Goal: Complete Application Form: Complete application form

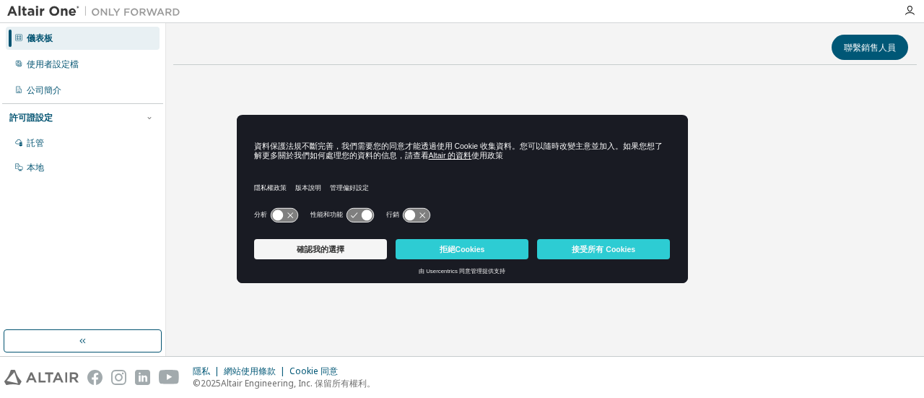
click at [603, 249] on font "接受所有 Cookies" at bounding box center [604, 249] width 64 height 9
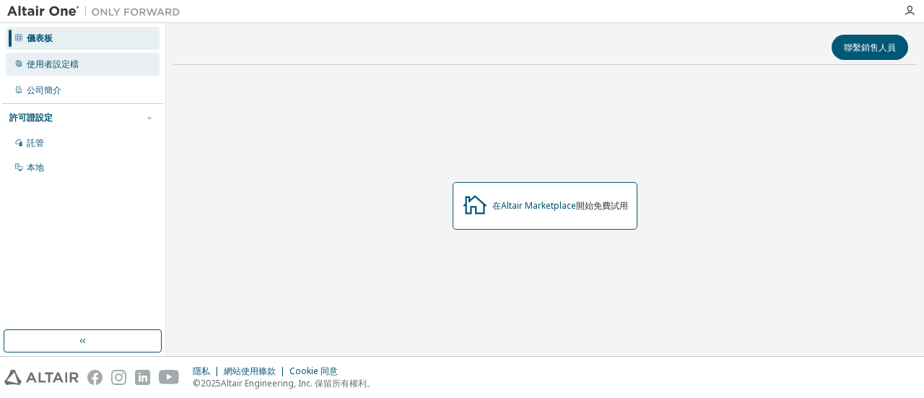
click at [39, 58] on div "使用者設定檔" at bounding box center [83, 64] width 154 height 23
click at [87, 58] on div "使用者設定檔" at bounding box center [83, 64] width 154 height 23
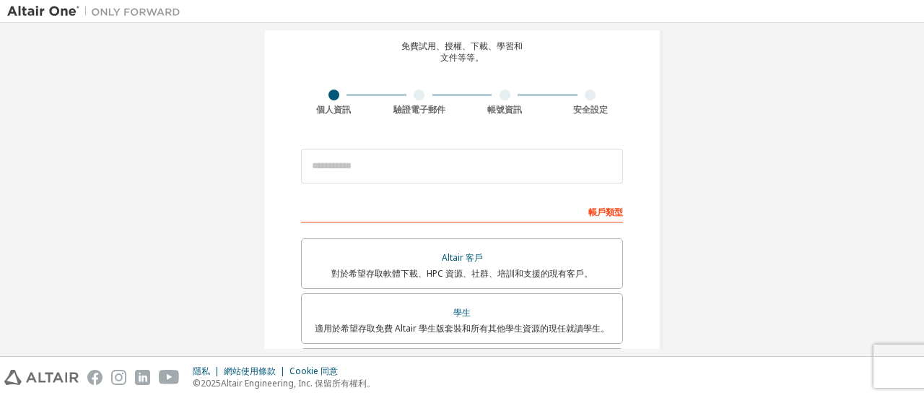
scroll to position [43, 0]
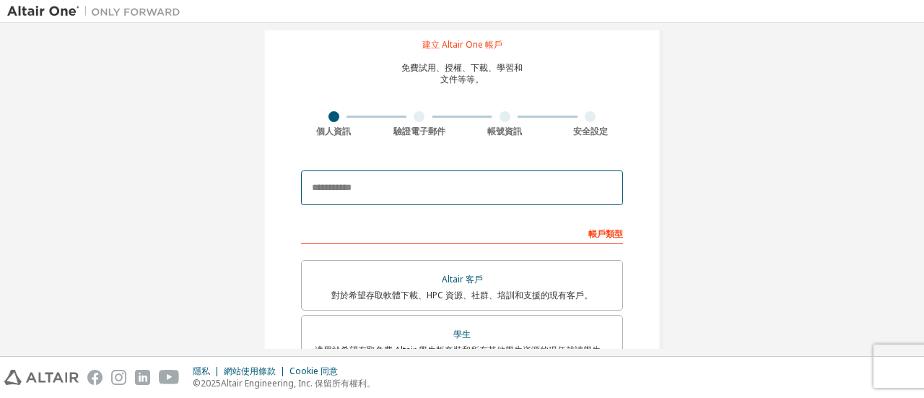
click at [370, 193] on input "email" at bounding box center [462, 187] width 322 height 35
drag, startPoint x: 478, startPoint y: 186, endPoint x: 292, endPoint y: 188, distance: 186.3
click at [292, 188] on div "**********" at bounding box center [461, 348] width 397 height 687
type input "**********"
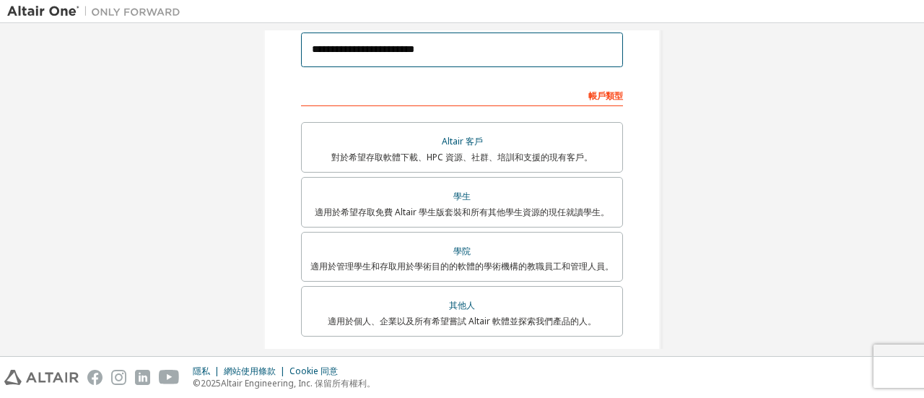
scroll to position [259, 0]
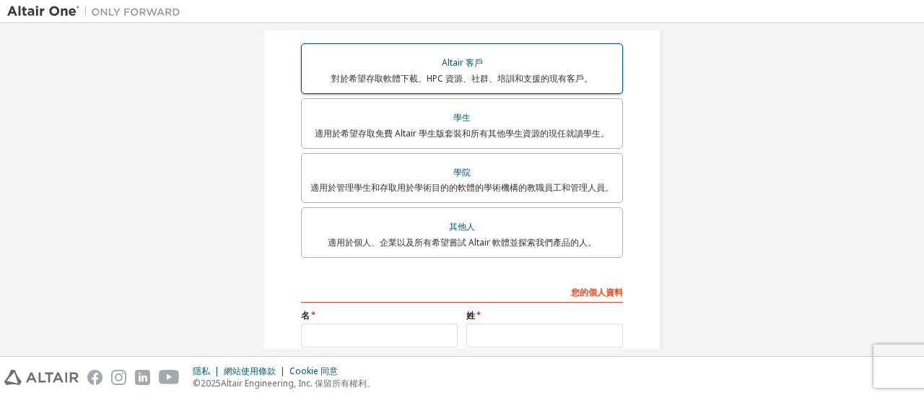
click at [487, 119] on div "學生" at bounding box center [461, 118] width 303 height 20
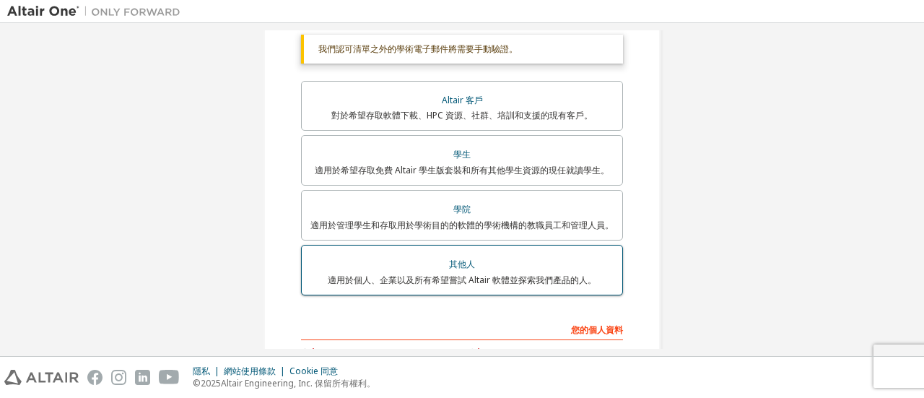
scroll to position [403, 0]
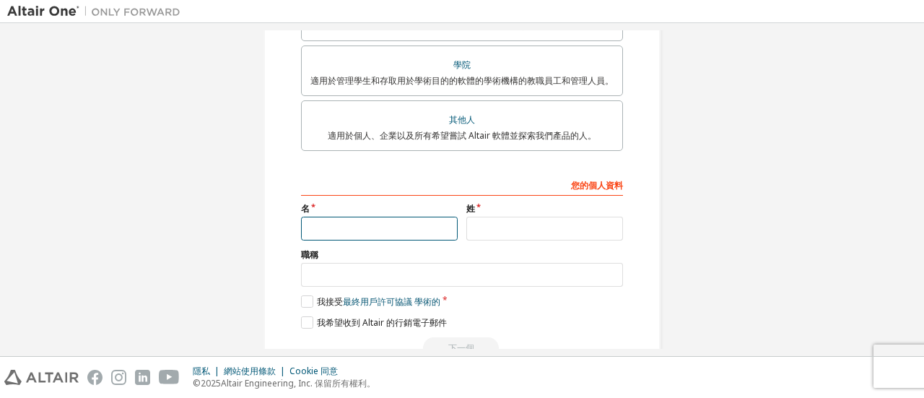
click at [369, 235] on input "text" at bounding box center [379, 229] width 157 height 24
type input "*"
type input "**"
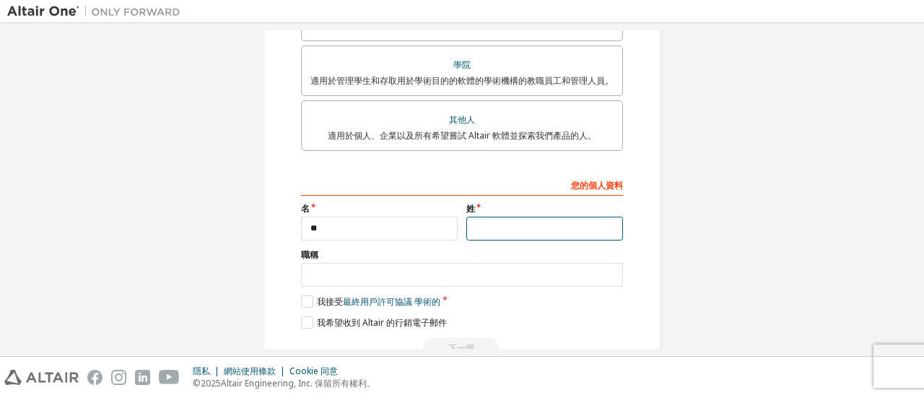
click at [489, 227] on input "text" at bounding box center [544, 229] width 157 height 24
type input "*"
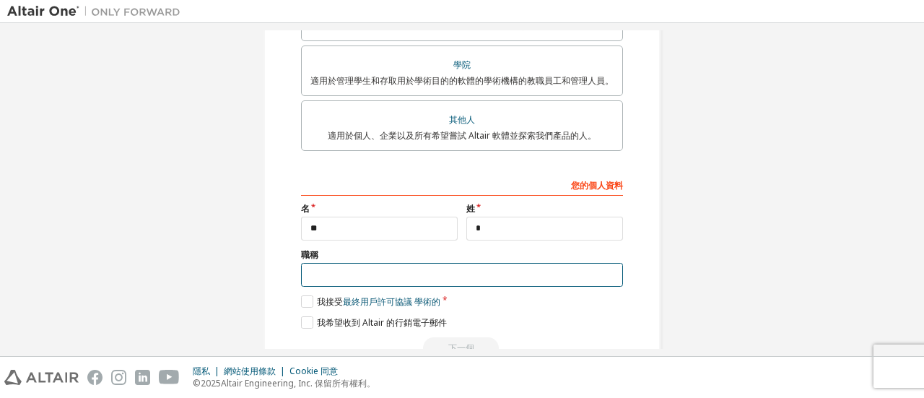
click at [411, 275] on input "text" at bounding box center [462, 275] width 322 height 24
type input "**"
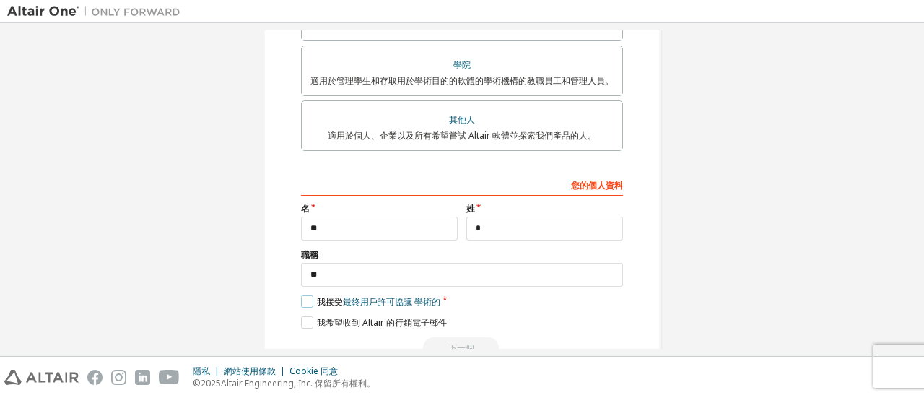
click at [301, 302] on label "我接受 最終用戶許可協議 學術的" at bounding box center [370, 301] width 139 height 12
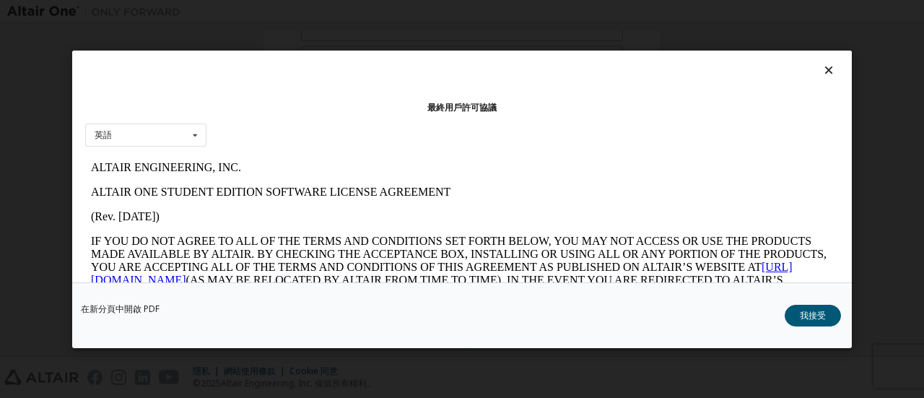
scroll to position [0, 0]
click at [812, 315] on font "我接受" at bounding box center [813, 314] width 26 height 12
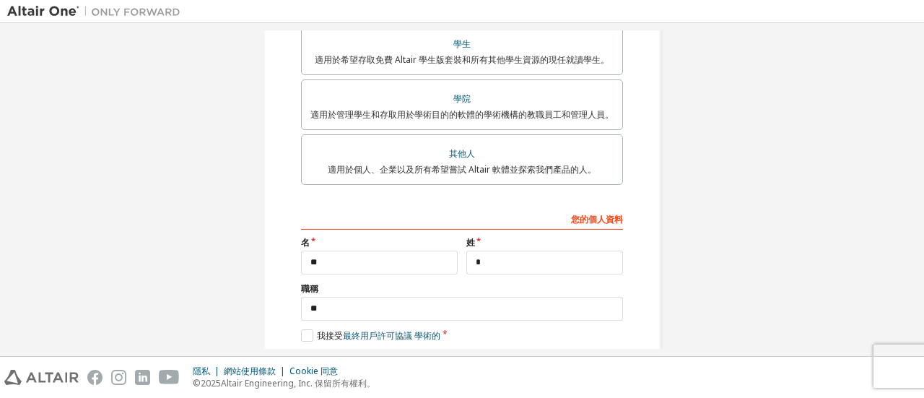
scroll to position [442, 0]
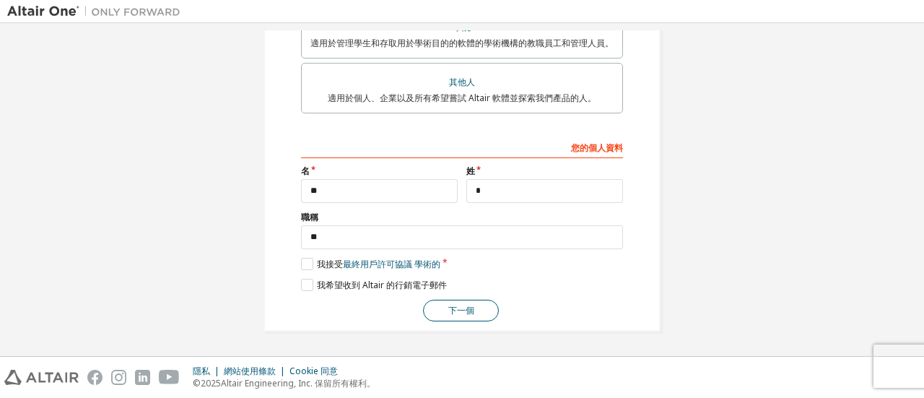
click at [468, 305] on font "下一個" at bounding box center [461, 310] width 26 height 12
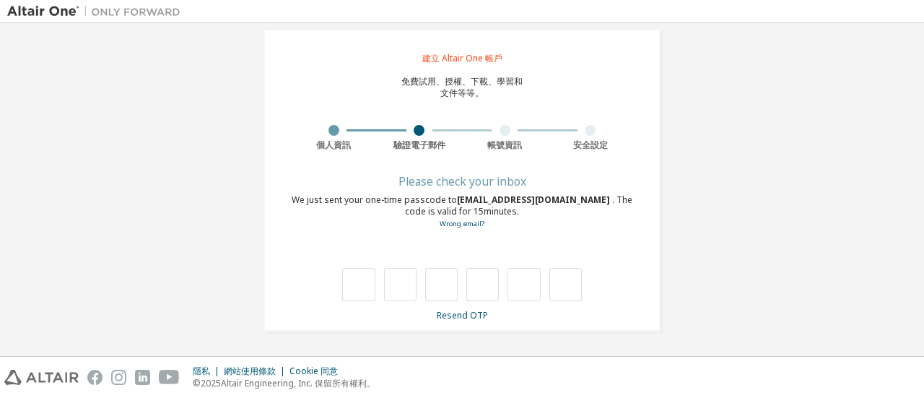
scroll to position [27, 0]
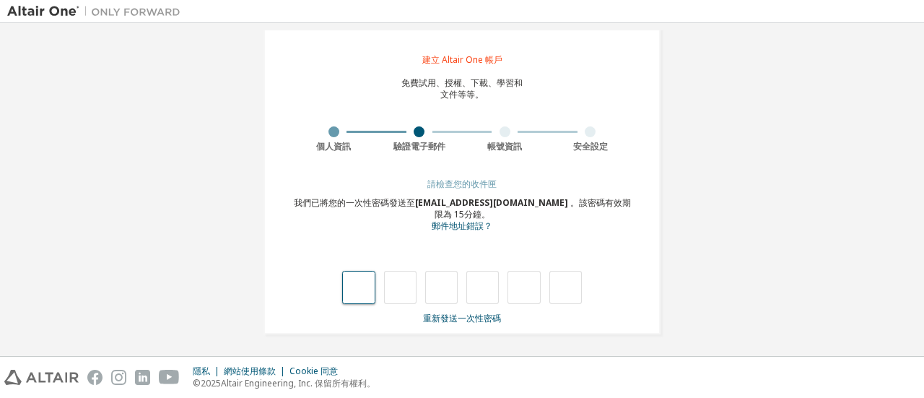
type input "*"
click at [393, 284] on input "*" at bounding box center [400, 287] width 32 height 33
drag, startPoint x: 405, startPoint y: 283, endPoint x: 385, endPoint y: 287, distance: 19.8
click at [385, 287] on input "*" at bounding box center [400, 287] width 32 height 33
type input "*"
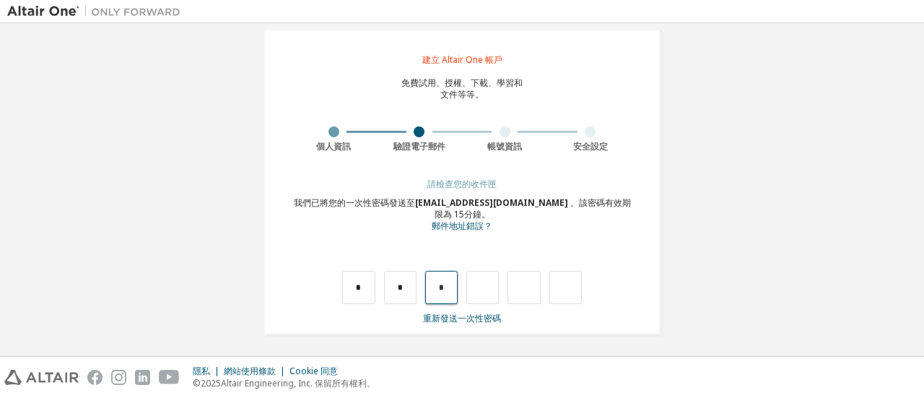
drag, startPoint x: 442, startPoint y: 287, endPoint x: 432, endPoint y: 287, distance: 10.1
click at [432, 287] on input "*" at bounding box center [441, 287] width 32 height 33
type input "*"
drag, startPoint x: 484, startPoint y: 284, endPoint x: 467, endPoint y: 284, distance: 17.3
click at [467, 284] on input "*" at bounding box center [482, 287] width 32 height 33
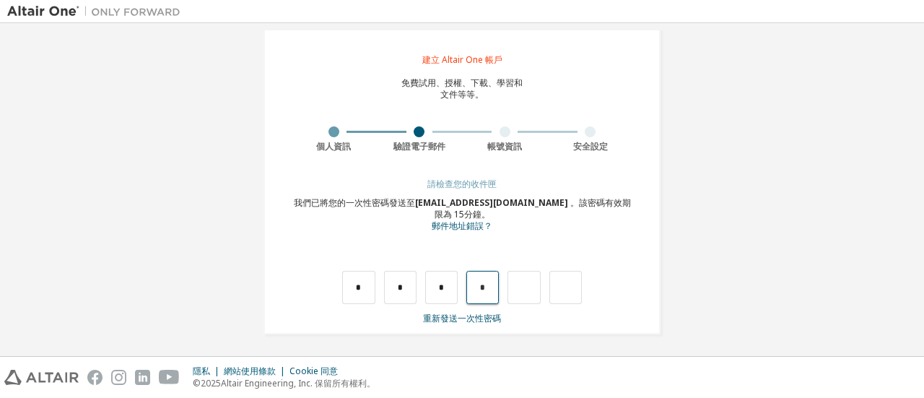
type input "*"
drag, startPoint x: 533, startPoint y: 287, endPoint x: 494, endPoint y: 287, distance: 39.0
click at [494, 287] on div "* * * * *" at bounding box center [462, 287] width 240 height 33
type input "*"
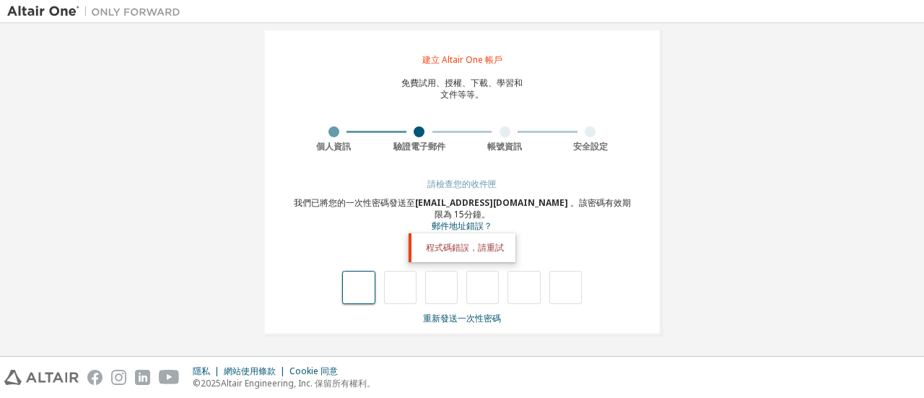
click at [356, 288] on input "text" at bounding box center [358, 287] width 32 height 33
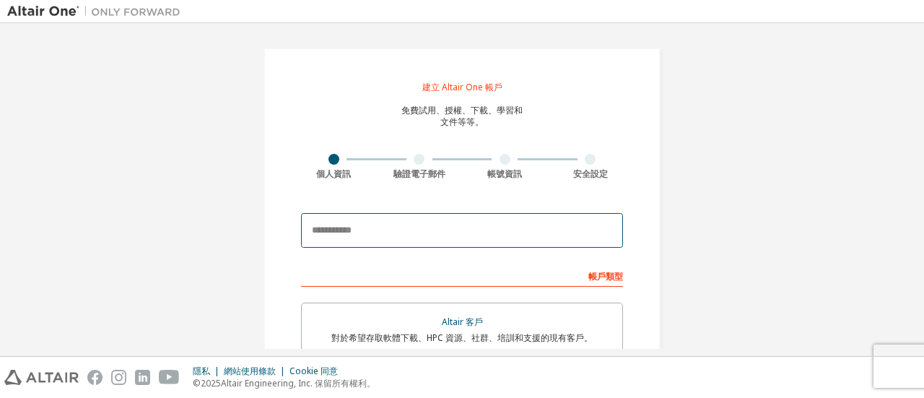
click at [355, 230] on input "email" at bounding box center [462, 230] width 322 height 35
paste input "**********"
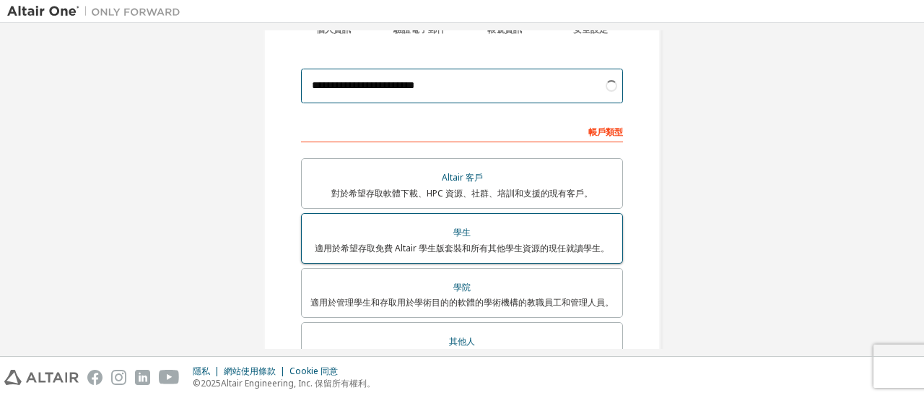
type input "**********"
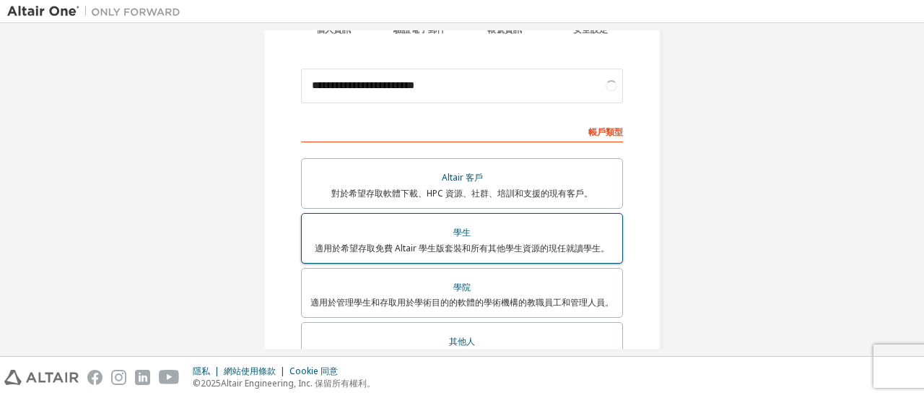
click at [423, 235] on div "學生" at bounding box center [461, 232] width 303 height 20
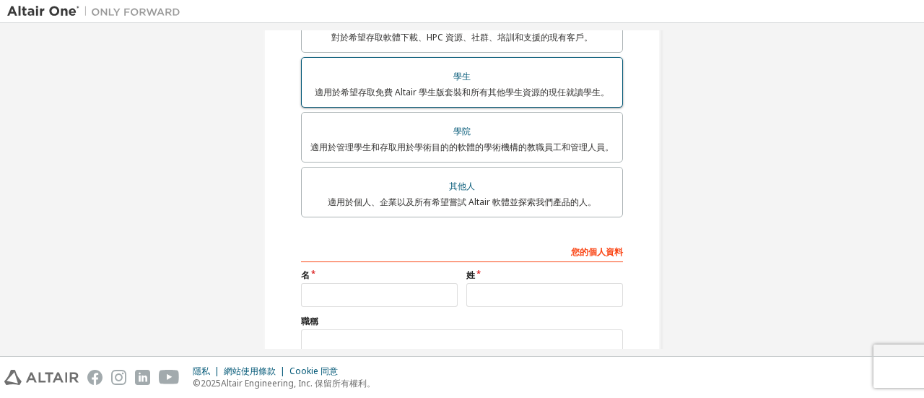
scroll to position [361, 0]
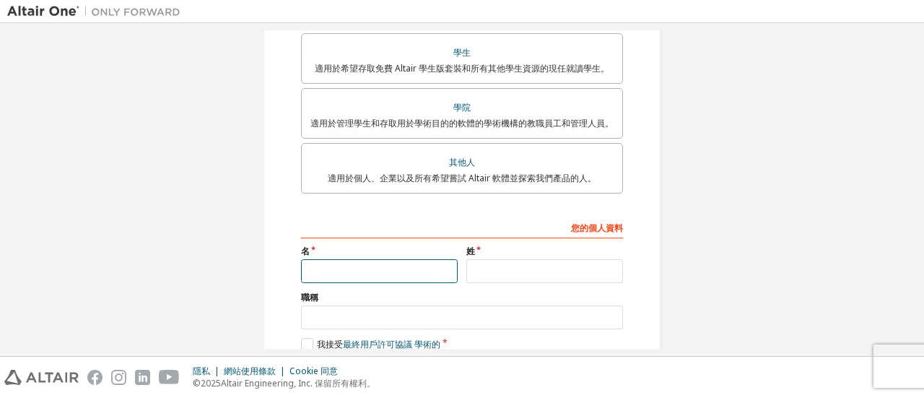
click at [369, 276] on input "text" at bounding box center [379, 271] width 157 height 24
click at [355, 268] on input "text" at bounding box center [379, 271] width 157 height 24
type input "*"
type input "**"
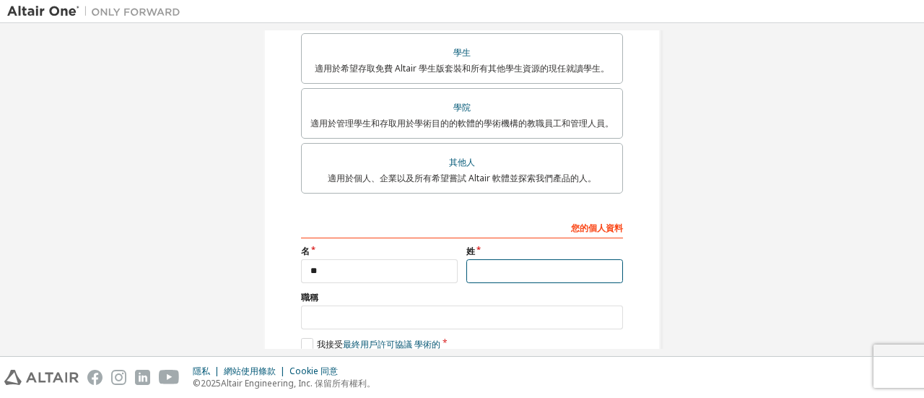
click at [492, 271] on input "text" at bounding box center [544, 271] width 157 height 24
type input "*"
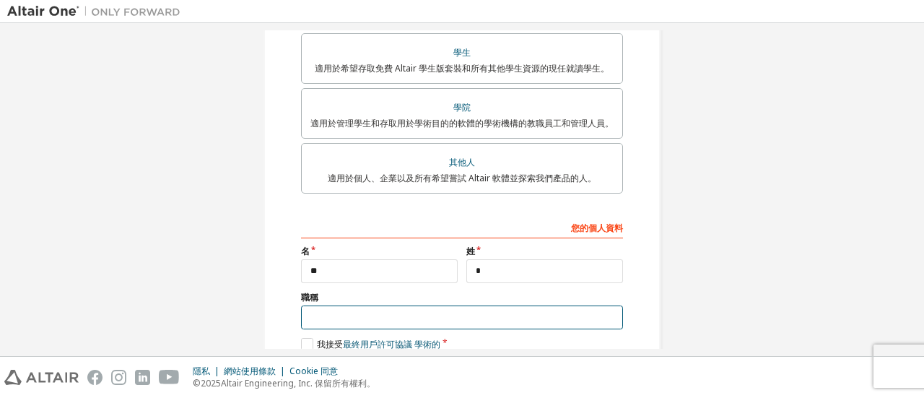
click at [354, 318] on input "text" at bounding box center [462, 317] width 322 height 24
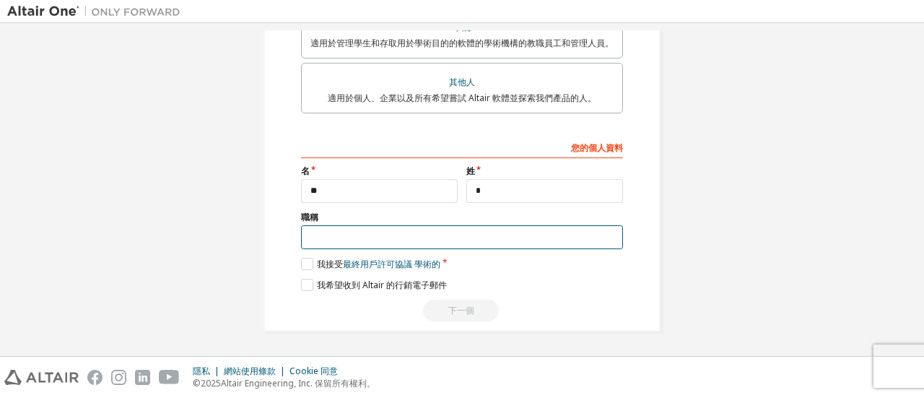
scroll to position [442, 0]
type input "**"
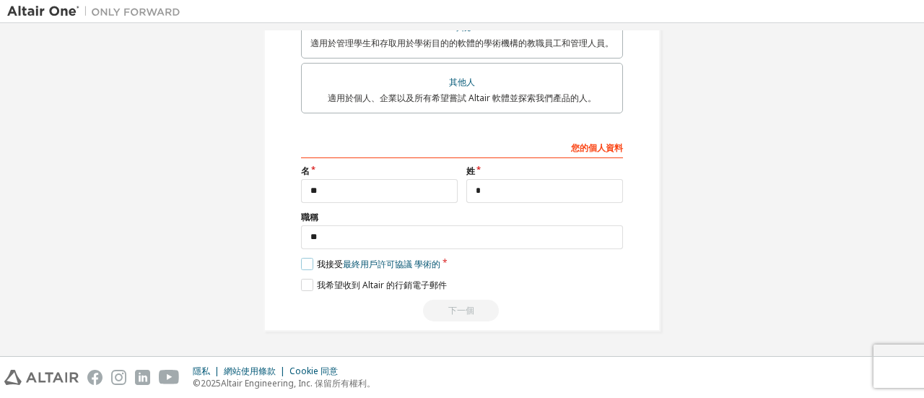
click at [304, 262] on label "我接受 最終用戶許可協議 學術的" at bounding box center [370, 264] width 139 height 12
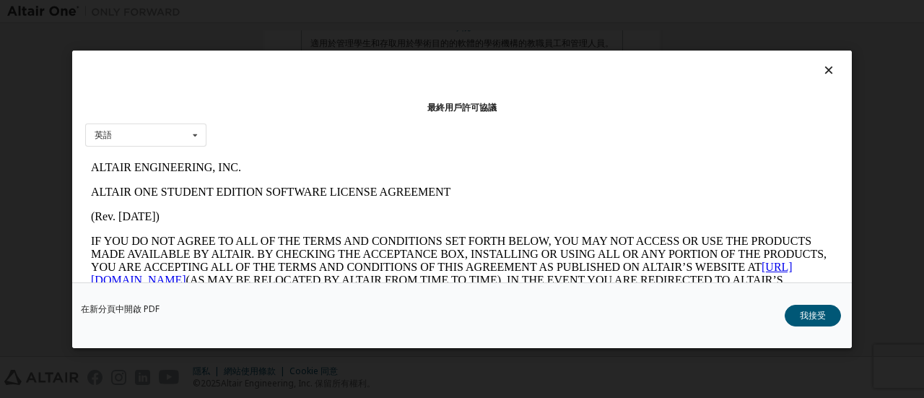
scroll to position [0, 0]
click at [816, 310] on font "我接受" at bounding box center [813, 314] width 26 height 12
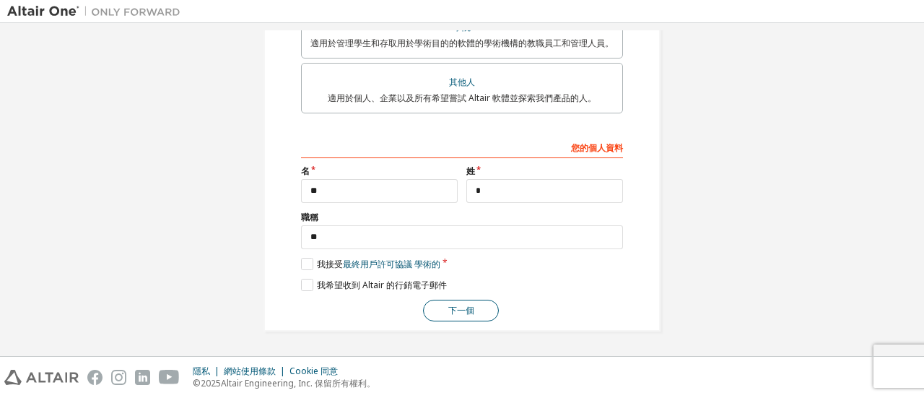
click at [442, 307] on button "下一個" at bounding box center [461, 311] width 76 height 22
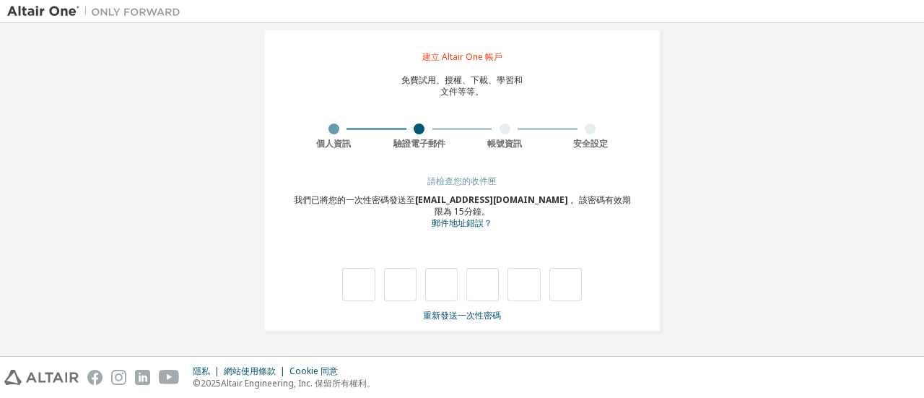
scroll to position [27, 0]
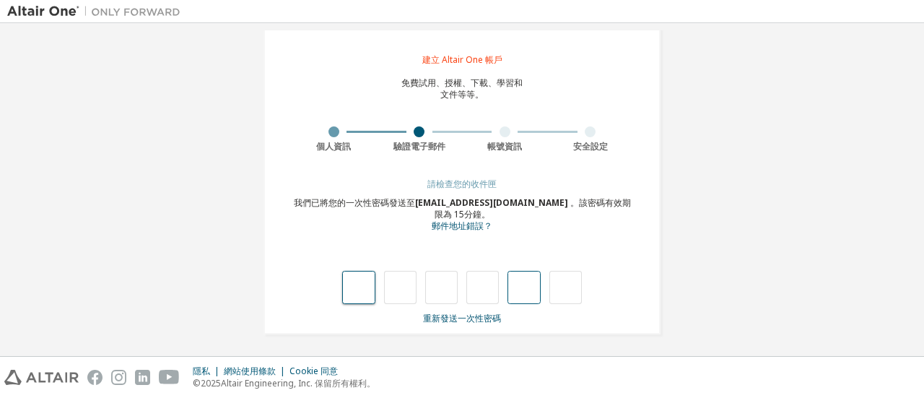
type input "*"
click at [404, 285] on input "*" at bounding box center [400, 287] width 32 height 33
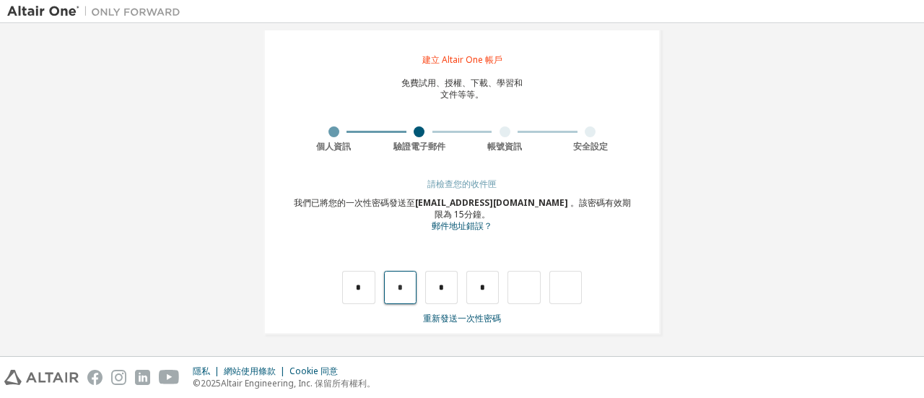
drag, startPoint x: 402, startPoint y: 288, endPoint x: 379, endPoint y: 287, distance: 23.1
click at [379, 287] on div "* * * *" at bounding box center [462, 287] width 240 height 33
type input "*"
drag, startPoint x: 446, startPoint y: 284, endPoint x: 398, endPoint y: 279, distance: 48.6
click at [398, 279] on div "* * * *" at bounding box center [462, 287] width 240 height 33
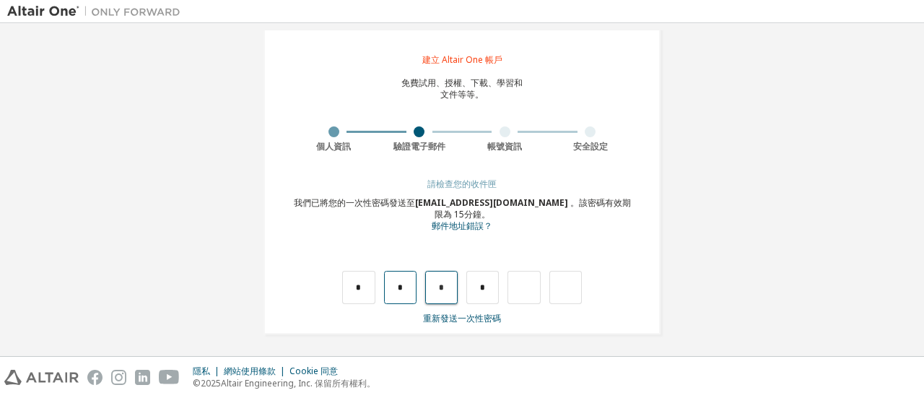
type input "*"
drag, startPoint x: 484, startPoint y: 285, endPoint x: 460, endPoint y: 283, distance: 23.9
click at [460, 283] on div "* * * *" at bounding box center [462, 287] width 240 height 33
type input "*"
drag, startPoint x: 523, startPoint y: 284, endPoint x: 507, endPoint y: 282, distance: 16.7
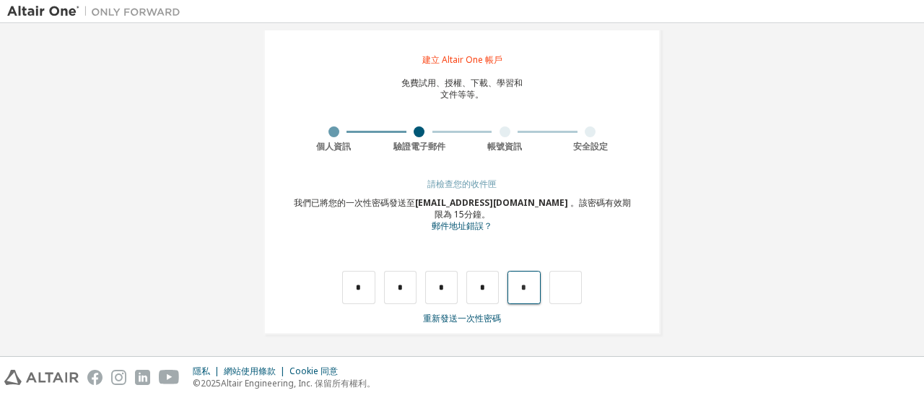
click at [507, 282] on input "*" at bounding box center [523, 287] width 32 height 33
type input "*"
click at [520, 282] on input "text" at bounding box center [523, 287] width 32 height 33
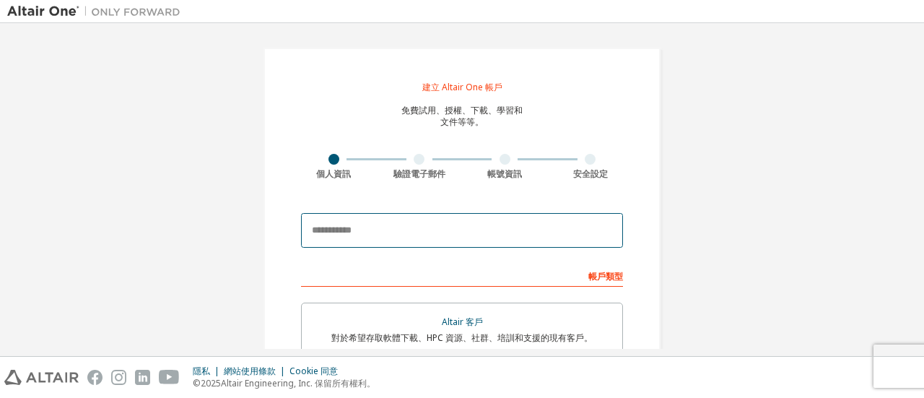
click at [335, 224] on input "email" at bounding box center [462, 230] width 322 height 35
paste input "**********"
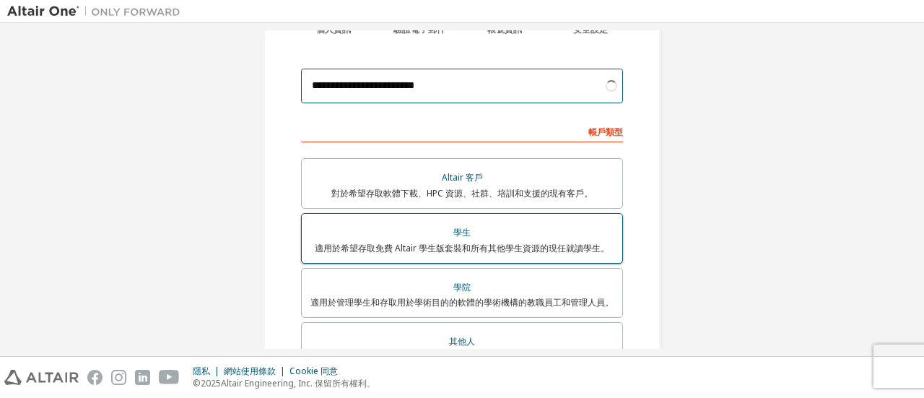
type input "**********"
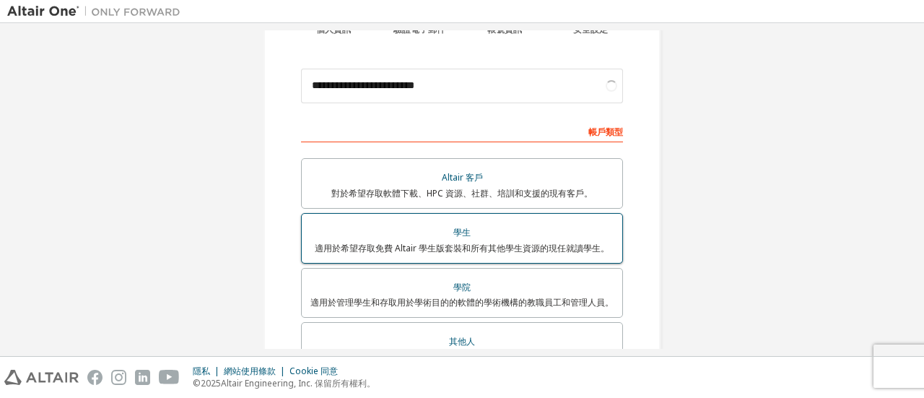
click at [424, 234] on div "學生" at bounding box center [461, 232] width 303 height 20
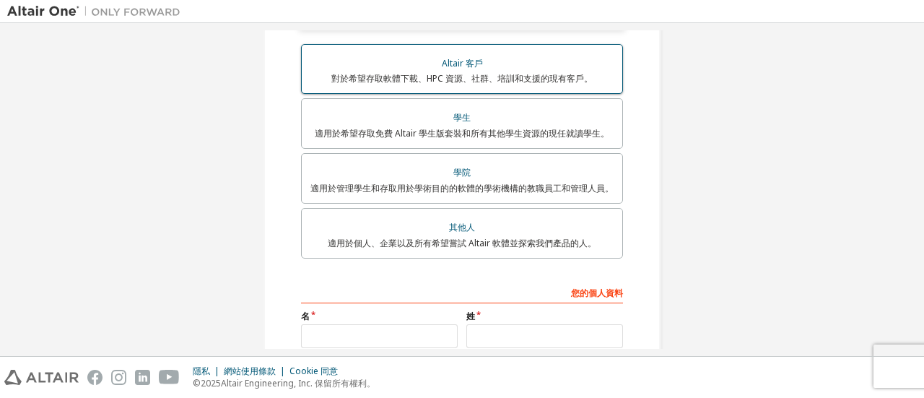
scroll to position [361, 0]
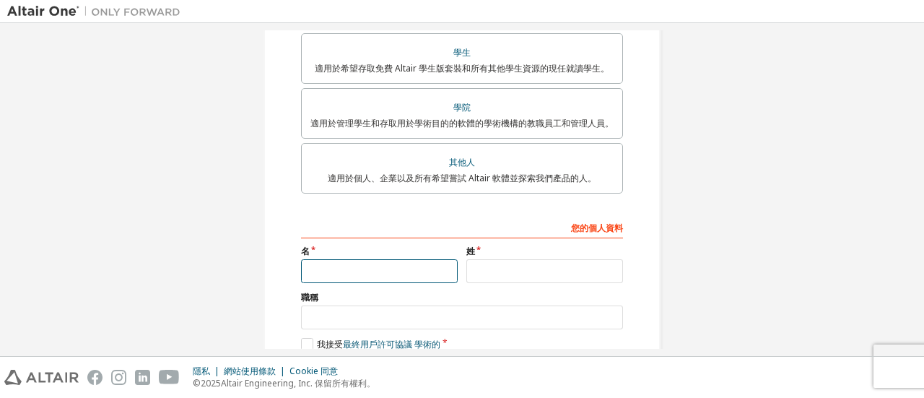
click at [359, 276] on input "text" at bounding box center [379, 271] width 157 height 24
type input "*"
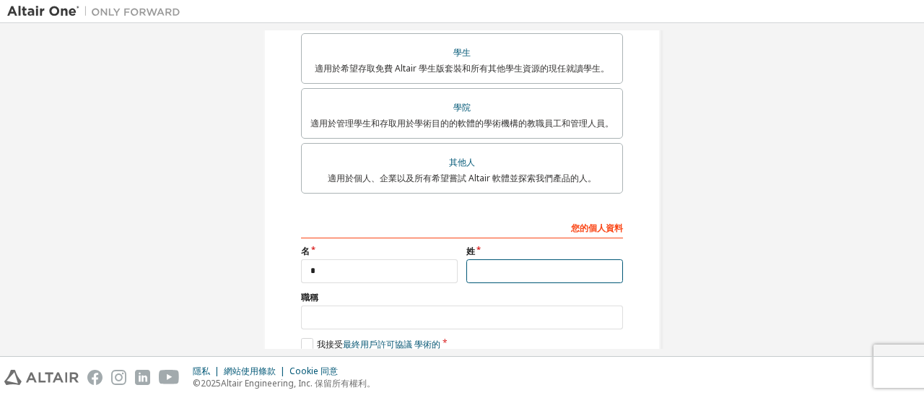
click at [523, 268] on input "text" at bounding box center [544, 271] width 157 height 24
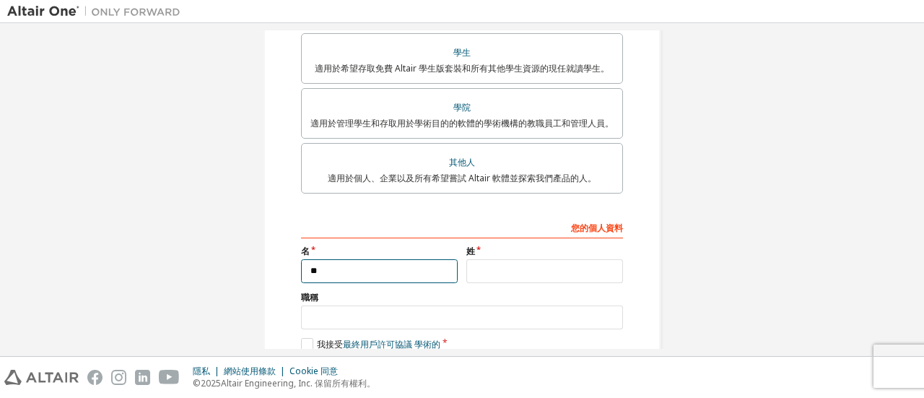
click at [358, 272] on input "**" at bounding box center [379, 271] width 157 height 24
click at [339, 267] on input "**" at bounding box center [379, 271] width 157 height 24
type input "**"
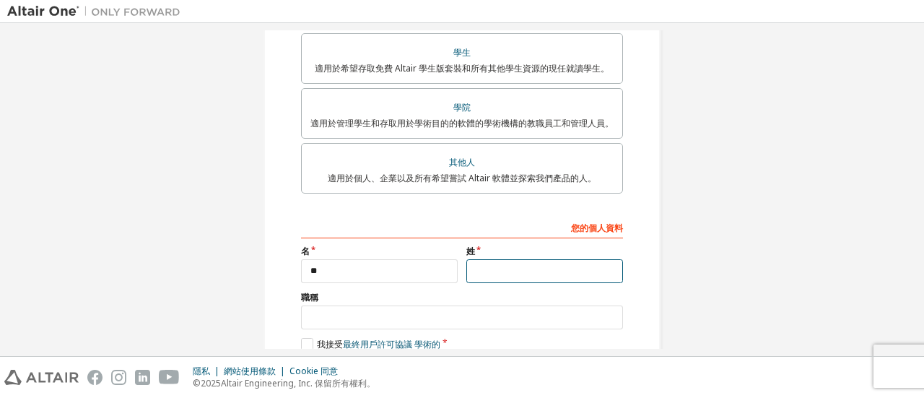
click at [544, 276] on input "text" at bounding box center [544, 271] width 157 height 24
type input "*"
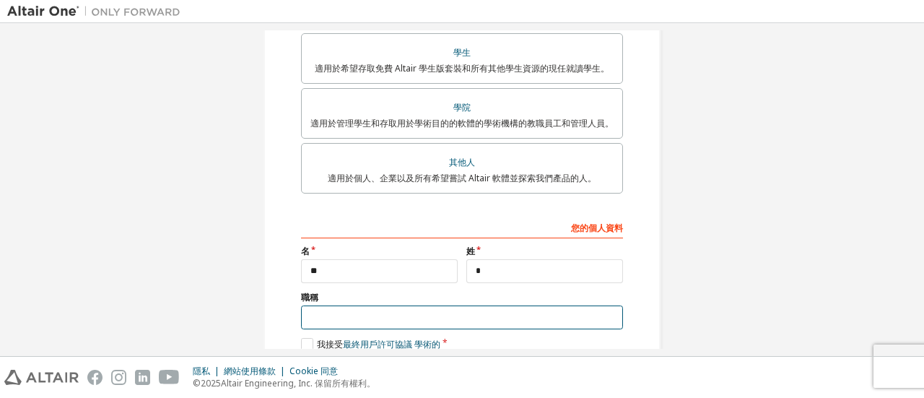
click at [388, 326] on input "text" at bounding box center [462, 317] width 322 height 24
type input "**"
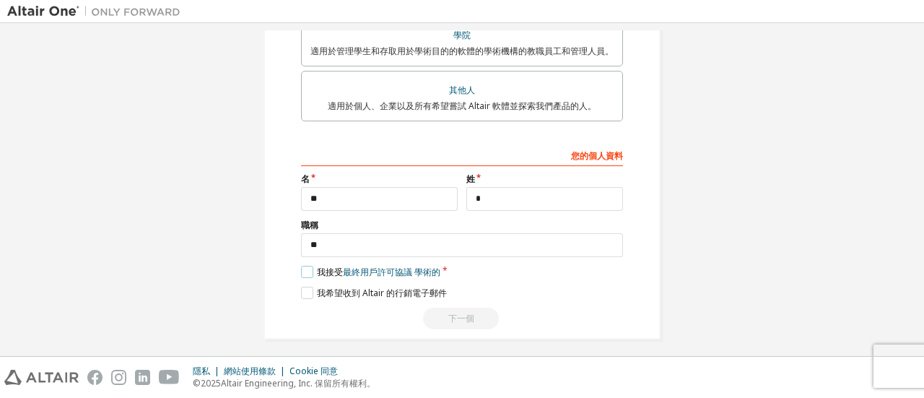
click at [306, 271] on label "我接受 最終用戶許可協議 學術的" at bounding box center [370, 272] width 139 height 12
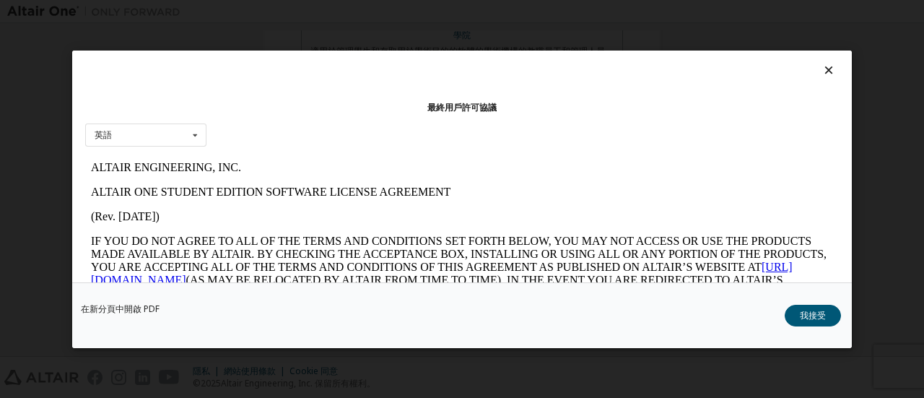
scroll to position [0, 0]
click at [817, 318] on font "我接受" at bounding box center [813, 314] width 26 height 12
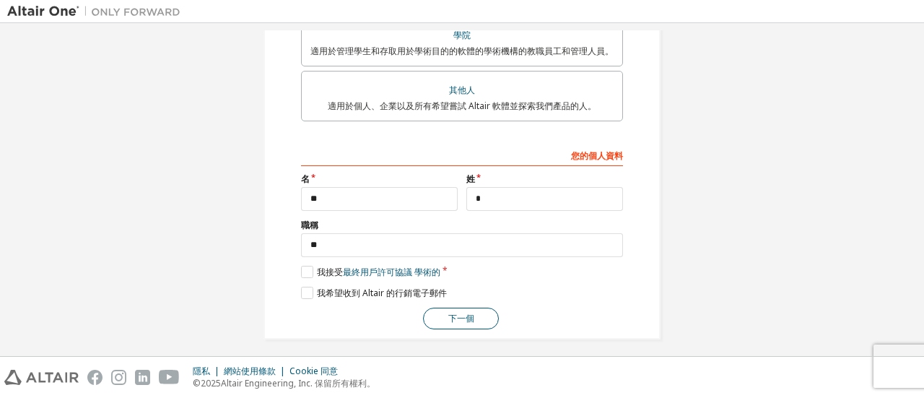
click at [461, 317] on font "下一個" at bounding box center [461, 318] width 26 height 12
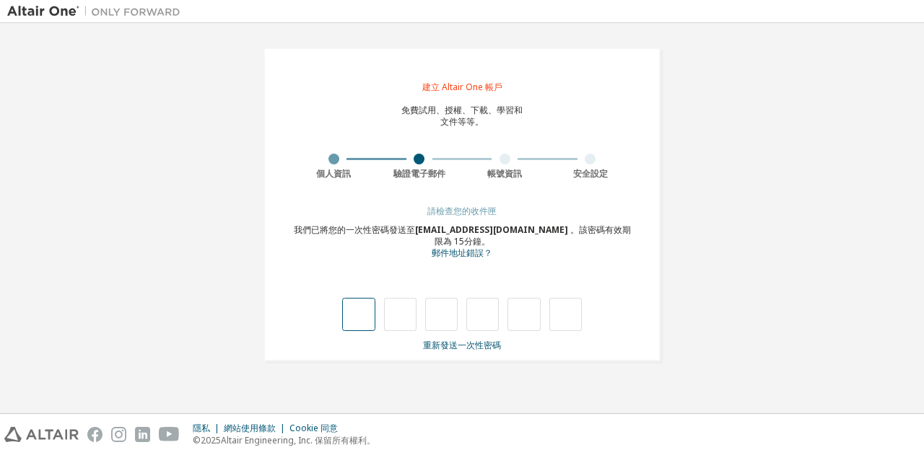
click at [359, 314] on input "text" at bounding box center [358, 314] width 32 height 33
click at [357, 315] on input "text" at bounding box center [358, 314] width 32 height 33
click at [355, 313] on input "text" at bounding box center [358, 314] width 32 height 33
click at [409, 316] on input "text" at bounding box center [400, 314] width 32 height 33
type input "*"
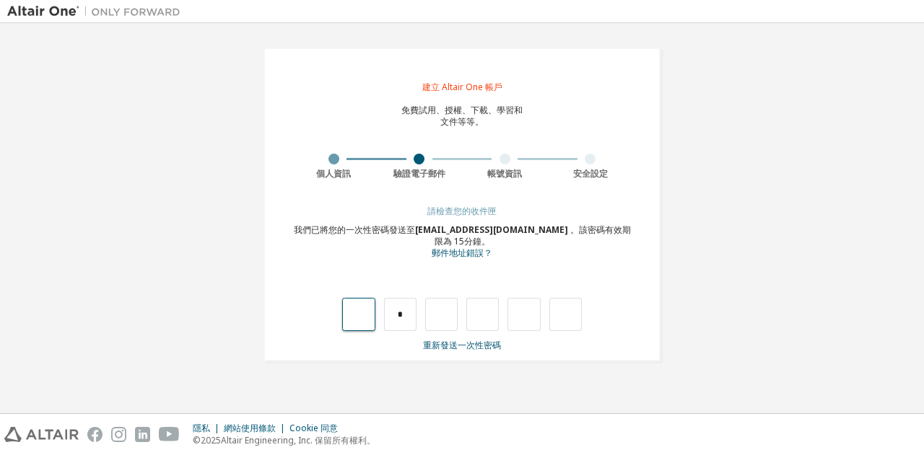
click at [356, 311] on input "text" at bounding box center [358, 314] width 32 height 33
type input "*"
click at [445, 314] on input "text" at bounding box center [441, 314] width 32 height 33
type input "*"
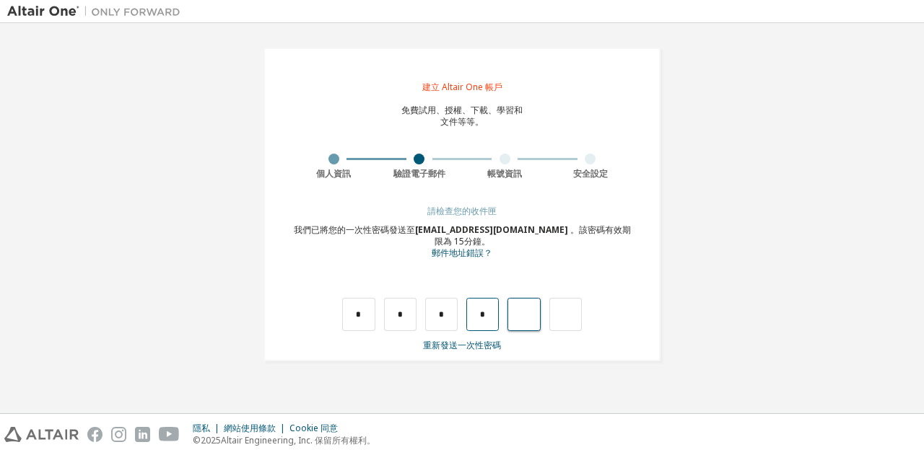
type input "*"
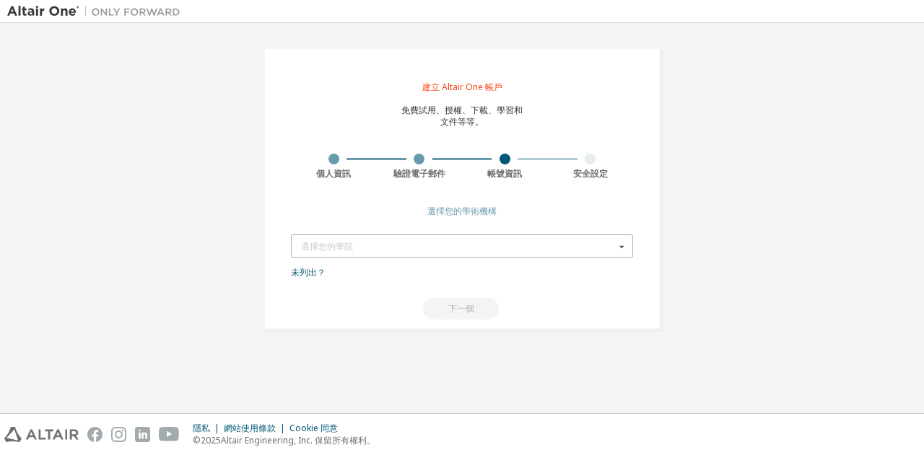
click at [534, 249] on div "選擇您的學院" at bounding box center [458, 247] width 314 height 9
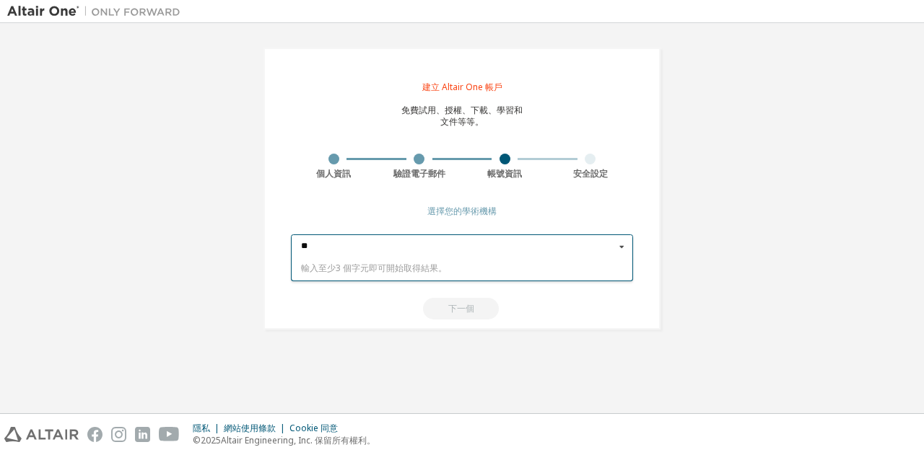
type input "***"
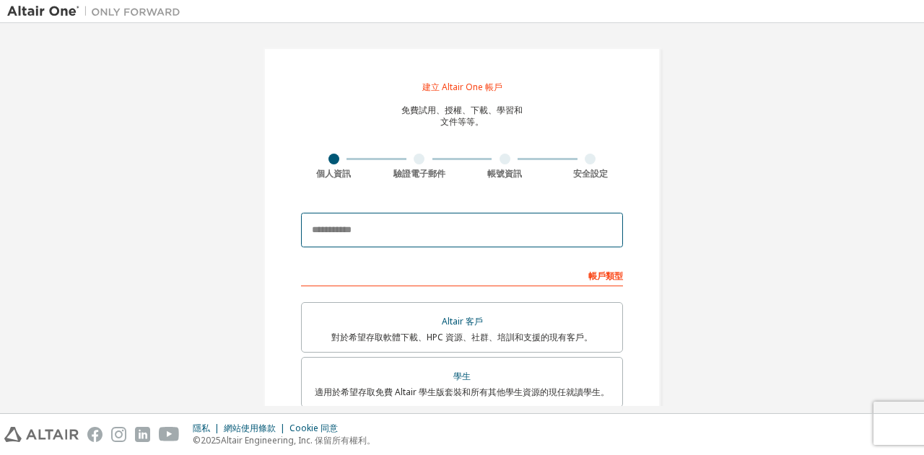
click at [435, 236] on input "email" at bounding box center [462, 230] width 322 height 35
type input "**********"
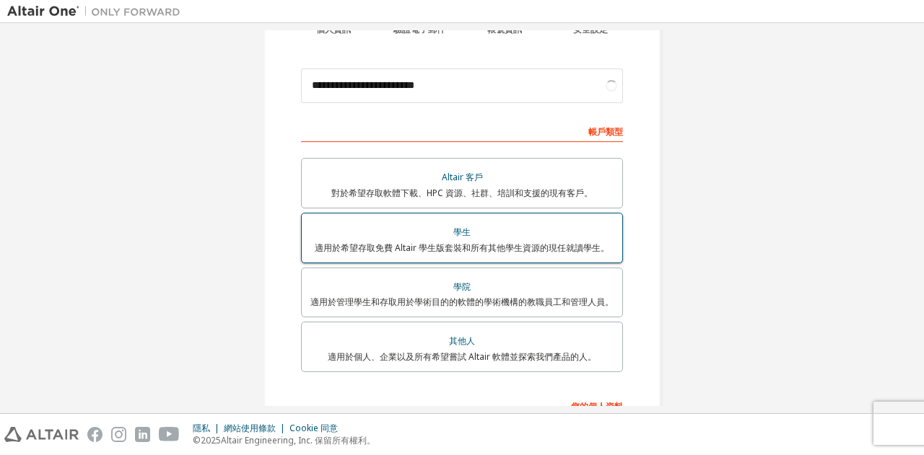
click at [465, 238] on div "學生" at bounding box center [461, 232] width 303 height 20
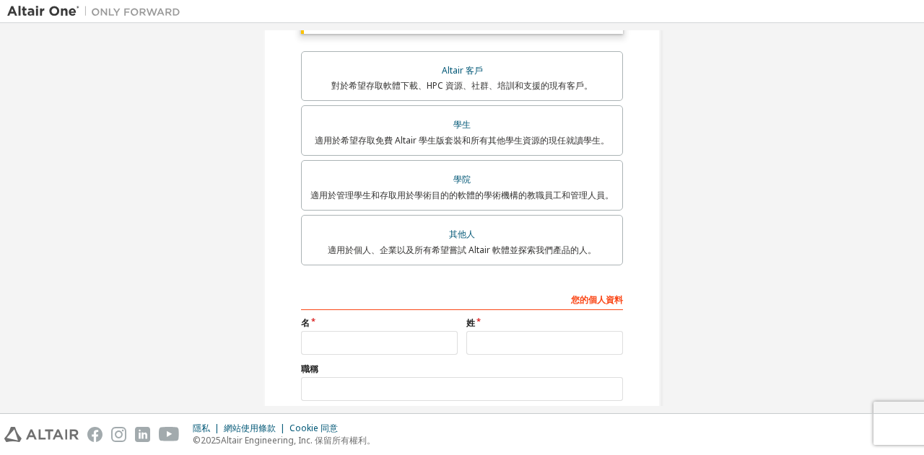
scroll to position [361, 0]
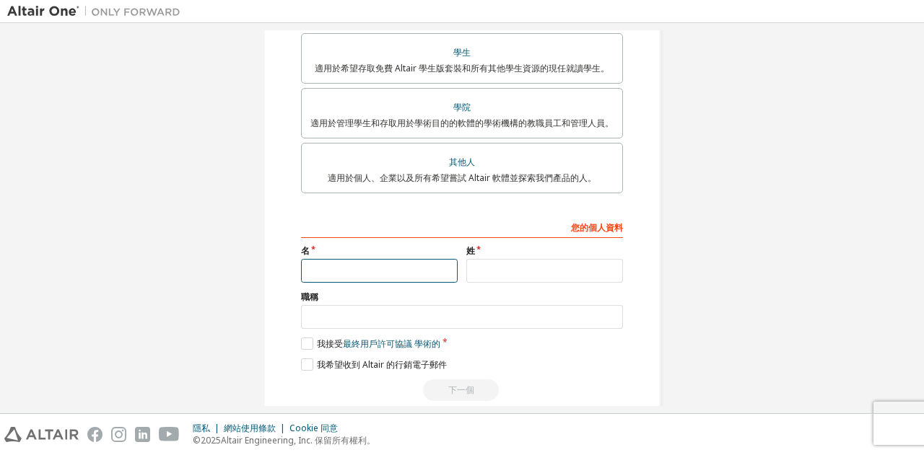
click at [385, 277] on input "text" at bounding box center [379, 271] width 157 height 24
type input "*"
type input "**"
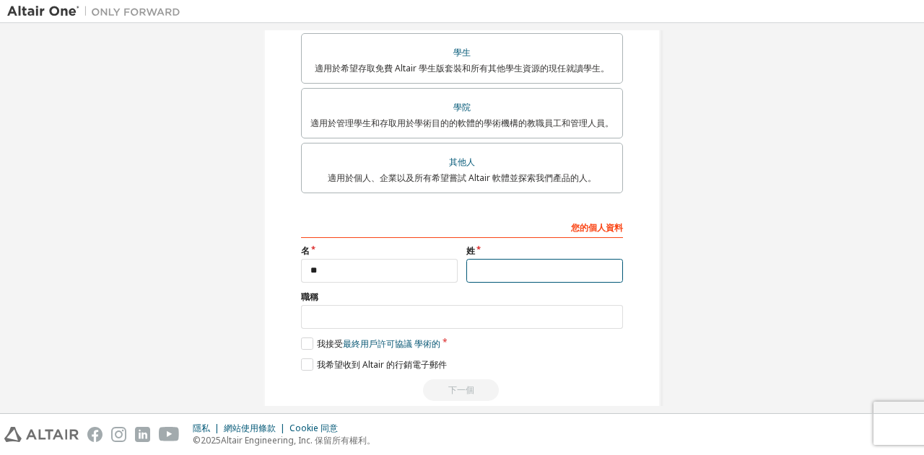
click at [484, 269] on input "text" at bounding box center [544, 271] width 157 height 24
type input "*"
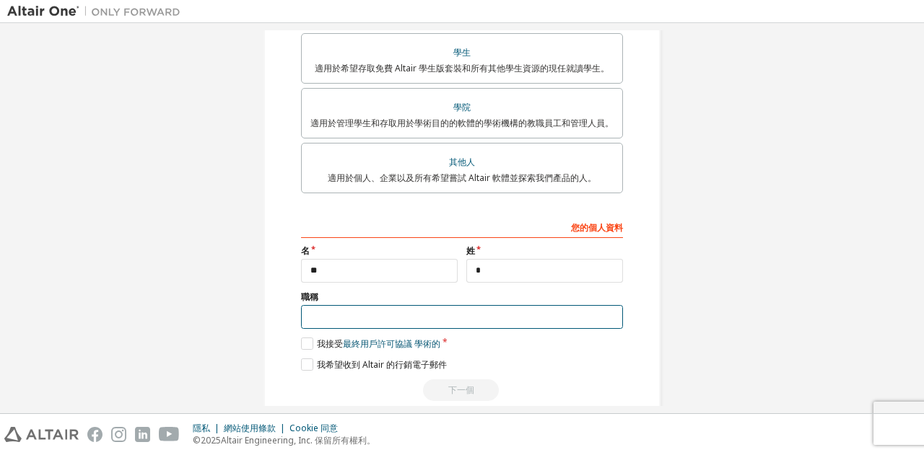
click at [430, 317] on input "text" at bounding box center [462, 317] width 322 height 24
type input "**"
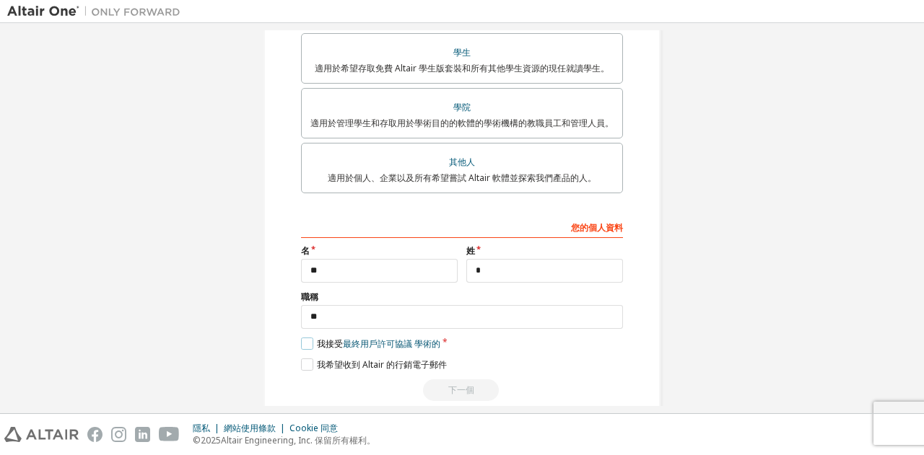
click at [307, 343] on label "我接受 最終用戶許可協議 學術的" at bounding box center [370, 344] width 139 height 12
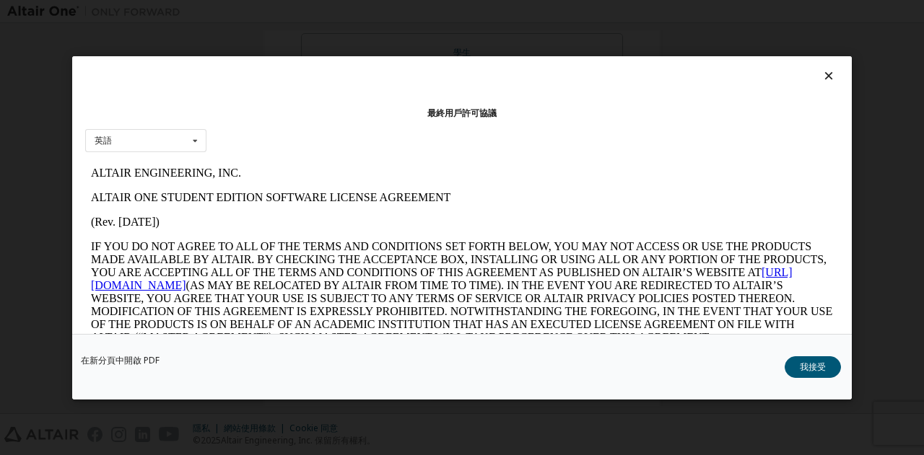
scroll to position [0, 0]
click at [815, 369] on font "我接受" at bounding box center [813, 366] width 26 height 12
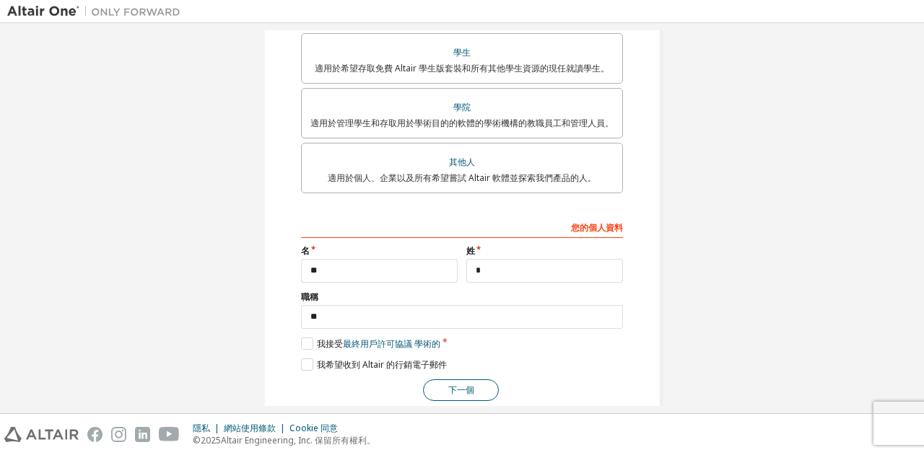
click at [451, 385] on font "下一個" at bounding box center [461, 390] width 26 height 12
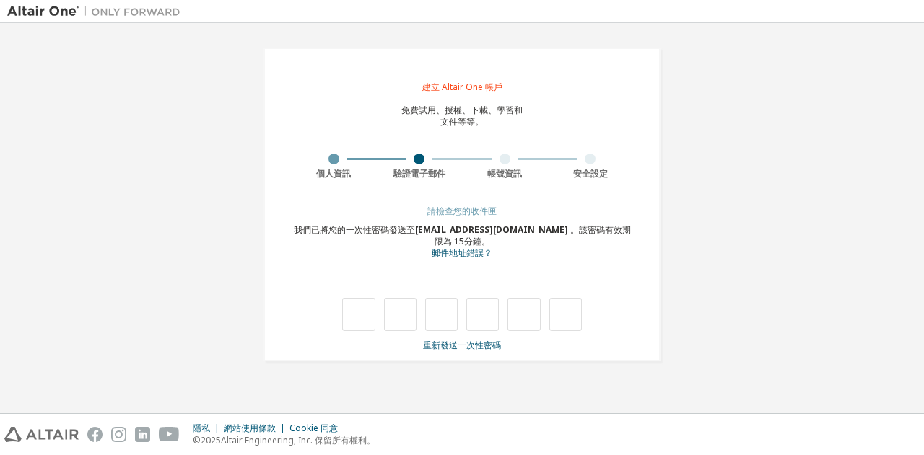
type input "*"
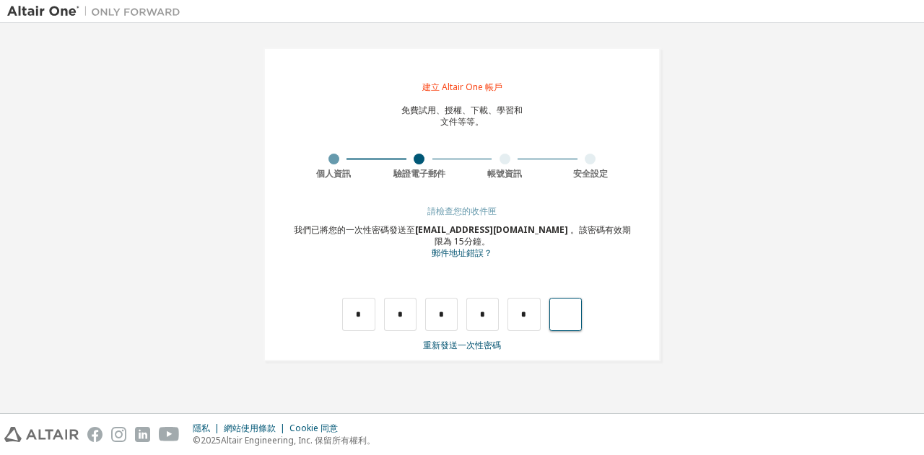
type input "*"
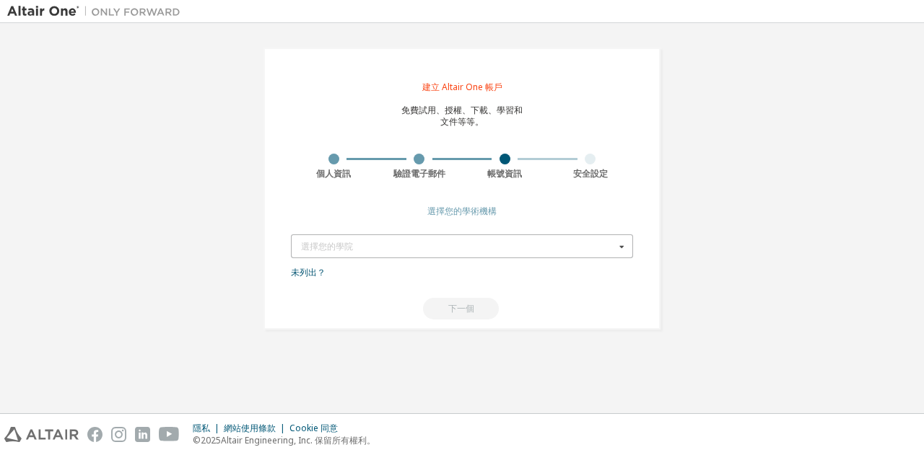
click at [520, 245] on div "選擇您的學院" at bounding box center [458, 247] width 314 height 9
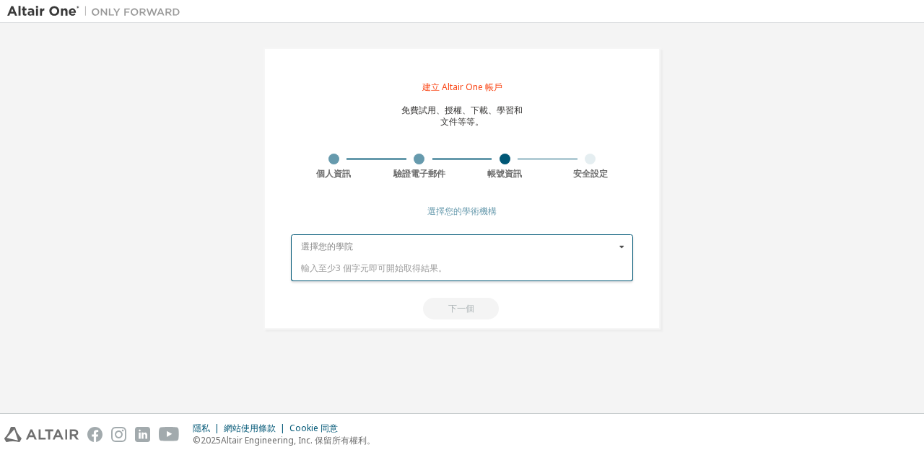
type input "*"
type input "****"
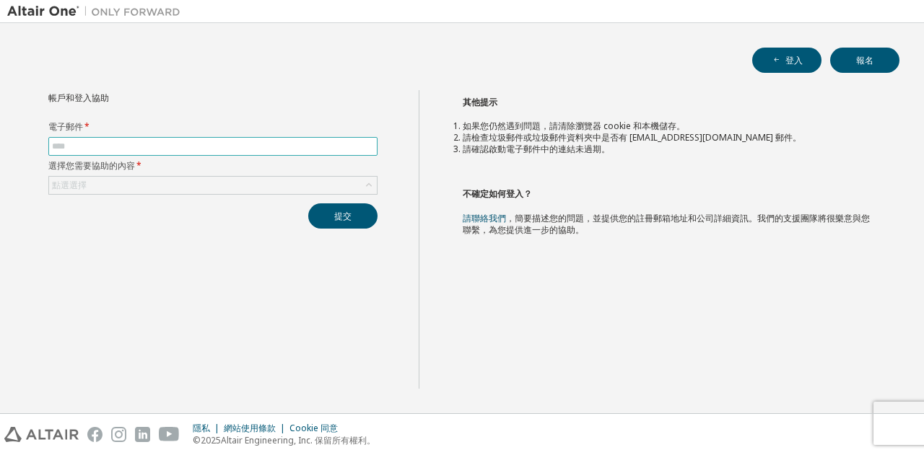
click at [123, 141] on input "text" at bounding box center [213, 147] width 322 height 12
click at [88, 144] on input "text" at bounding box center [213, 147] width 322 height 12
paste input "**********"
type input "**********"
click at [160, 183] on div "點選選擇" at bounding box center [213, 185] width 328 height 17
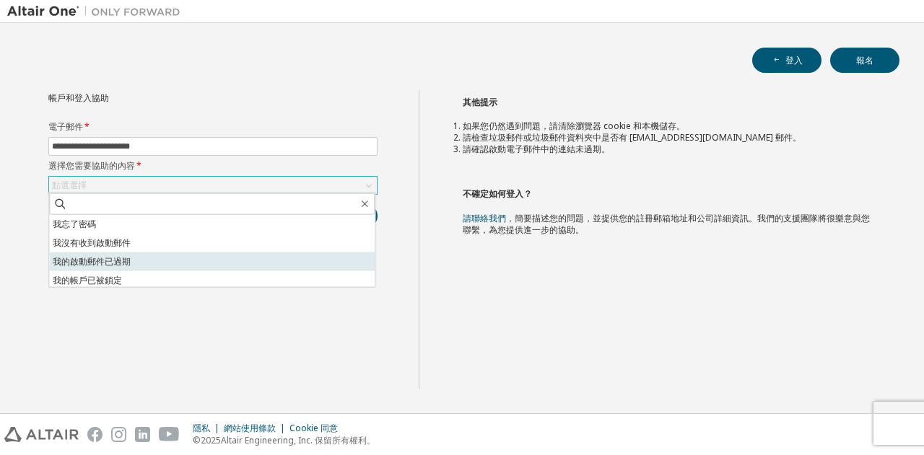
click at [102, 261] on font "我的啟動郵件已過期" at bounding box center [92, 262] width 78 height 12
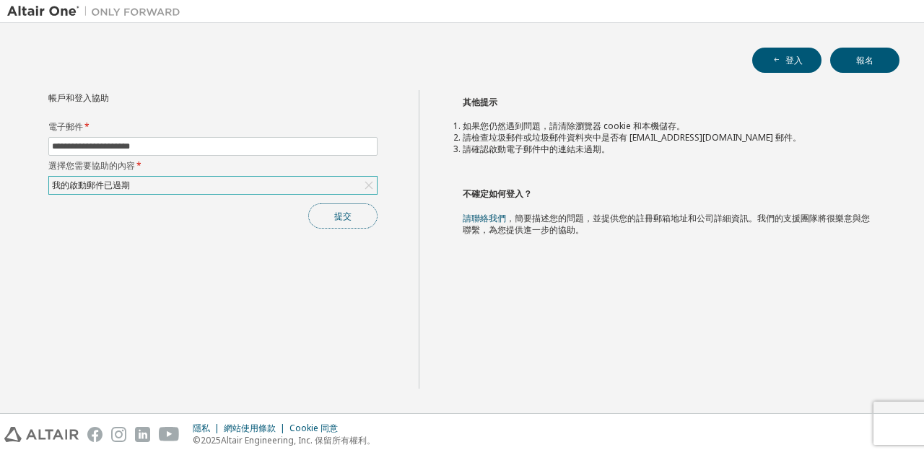
click at [351, 214] on font "提交" at bounding box center [342, 216] width 17 height 12
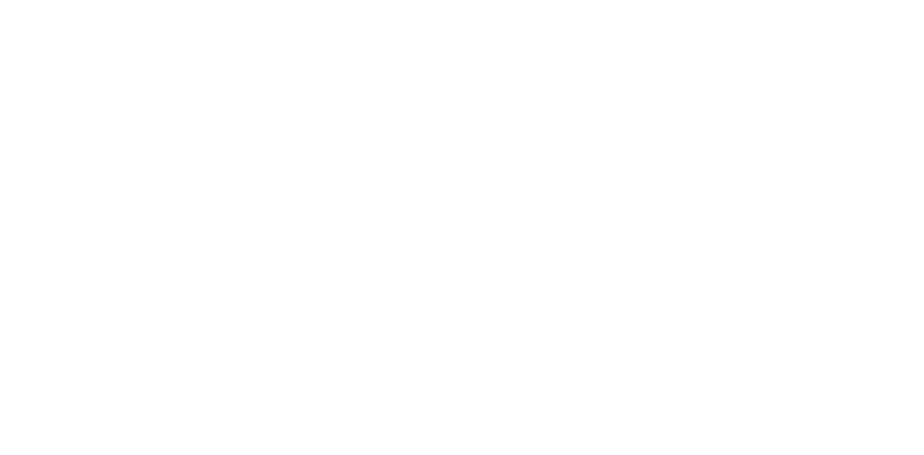
click at [557, 52] on div at bounding box center [462, 227] width 924 height 455
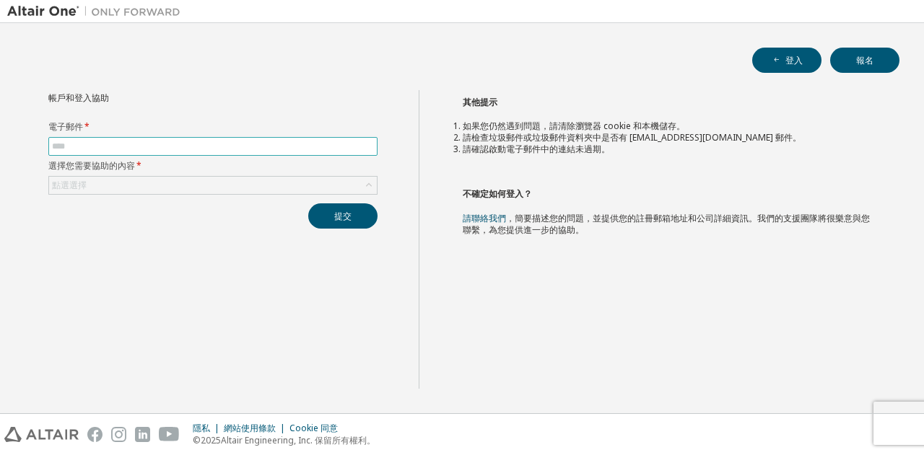
click at [113, 145] on input "text" at bounding box center [213, 147] width 322 height 12
type input "**********"
click at [136, 180] on div "點選選擇" at bounding box center [213, 185] width 328 height 17
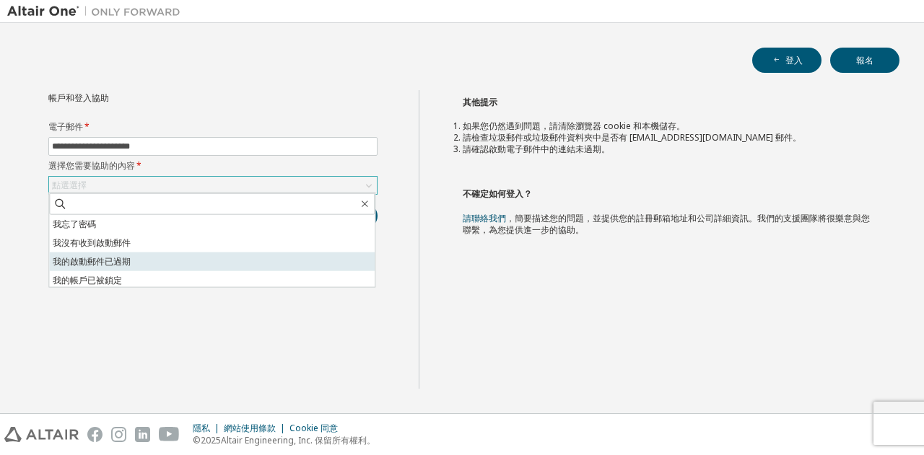
click at [153, 262] on li "我的啟動郵件已過期" at bounding box center [212, 262] width 326 height 19
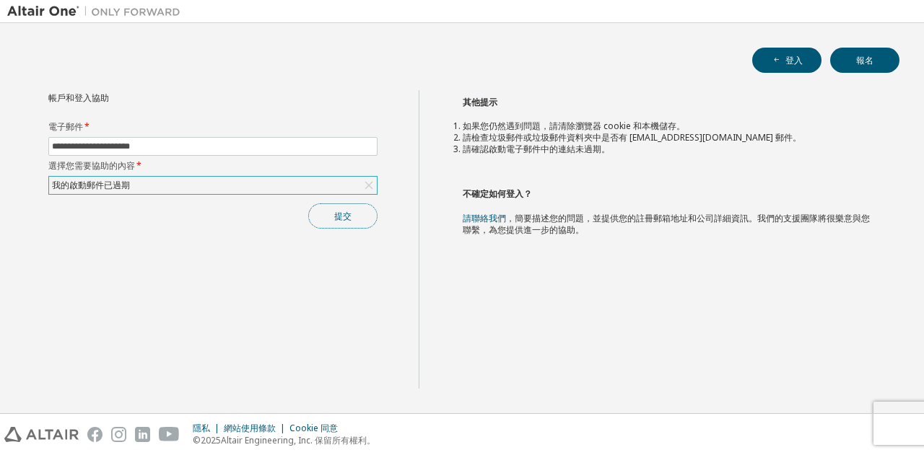
click at [352, 210] on button "提交" at bounding box center [342, 216] width 69 height 25
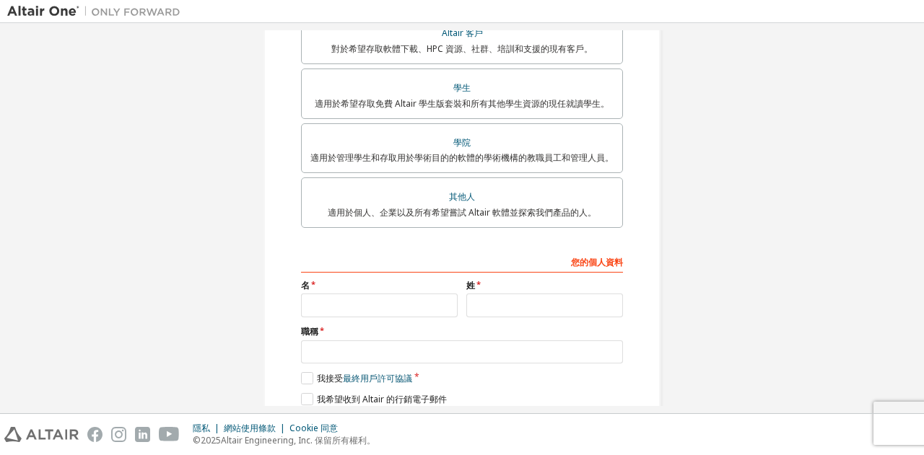
scroll to position [346, 0]
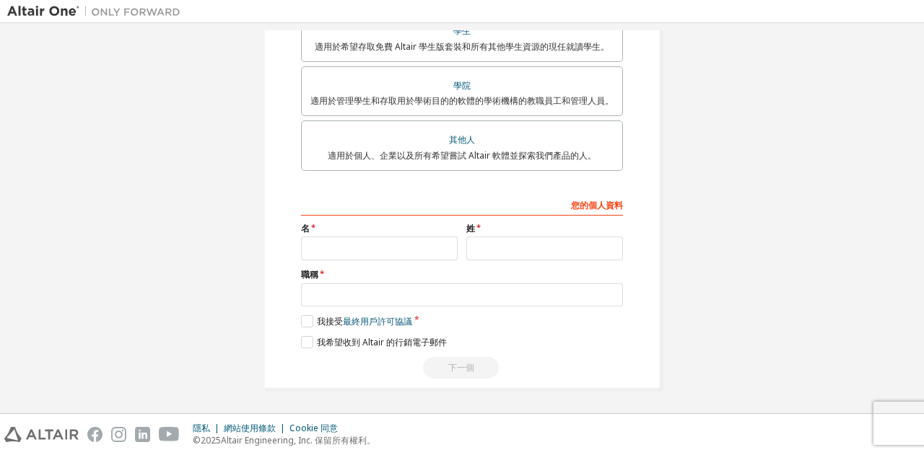
click at [46, 430] on img at bounding box center [41, 434] width 74 height 15
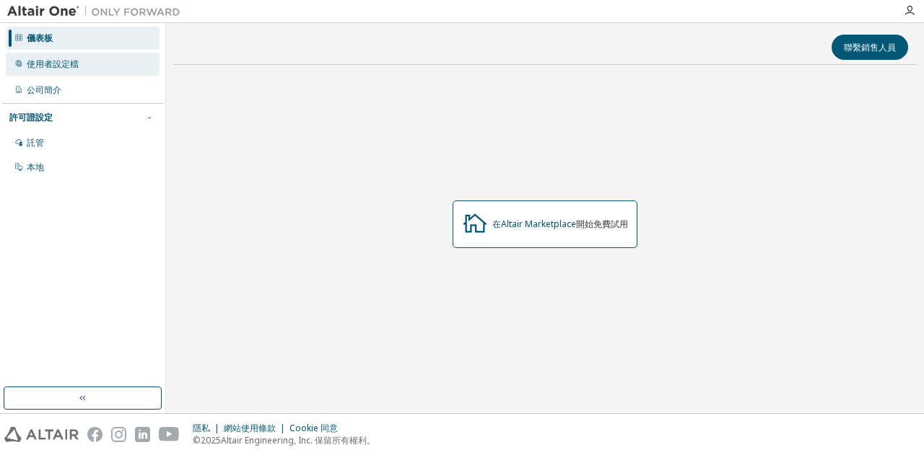
click at [71, 63] on font "使用者設定檔" at bounding box center [53, 64] width 52 height 12
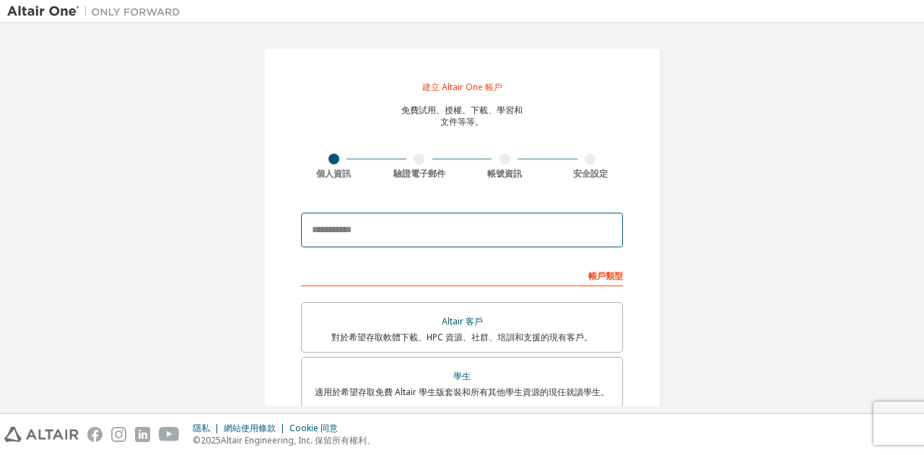
click at [422, 229] on input "email" at bounding box center [462, 230] width 322 height 35
type input "**********"
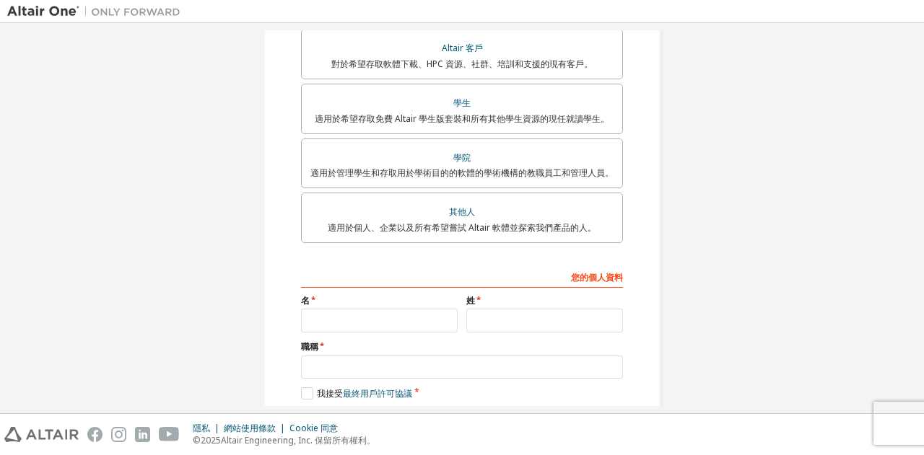
scroll to position [57, 0]
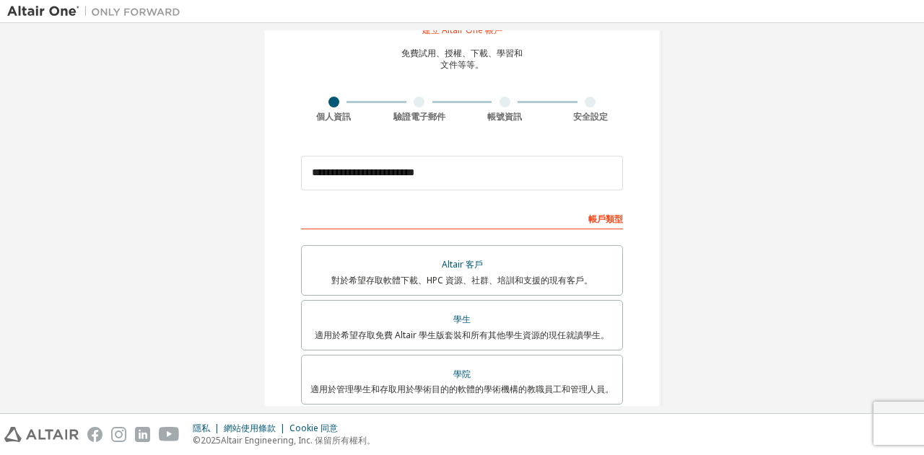
click at [424, 112] on font "驗證電子郵件" at bounding box center [419, 116] width 52 height 12
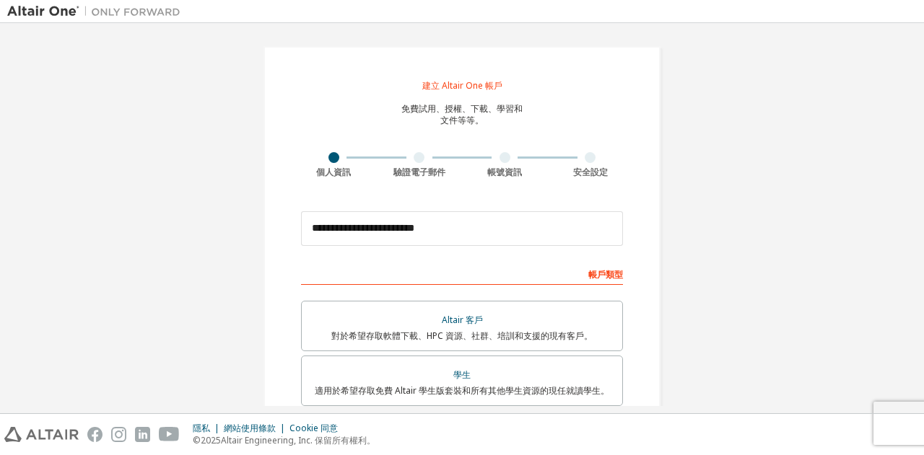
scroll to position [0, 0]
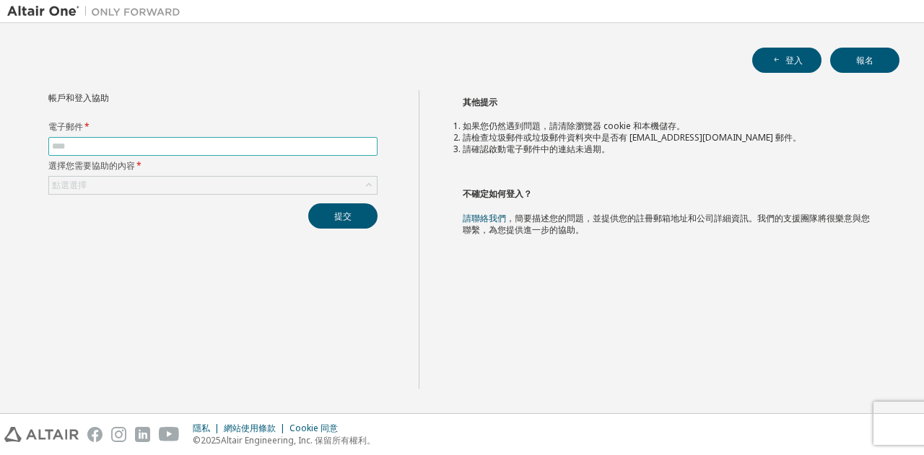
click at [126, 141] on input "text" at bounding box center [213, 147] width 322 height 12
type input "**********"
click at [102, 183] on div "點選選擇" at bounding box center [213, 185] width 328 height 17
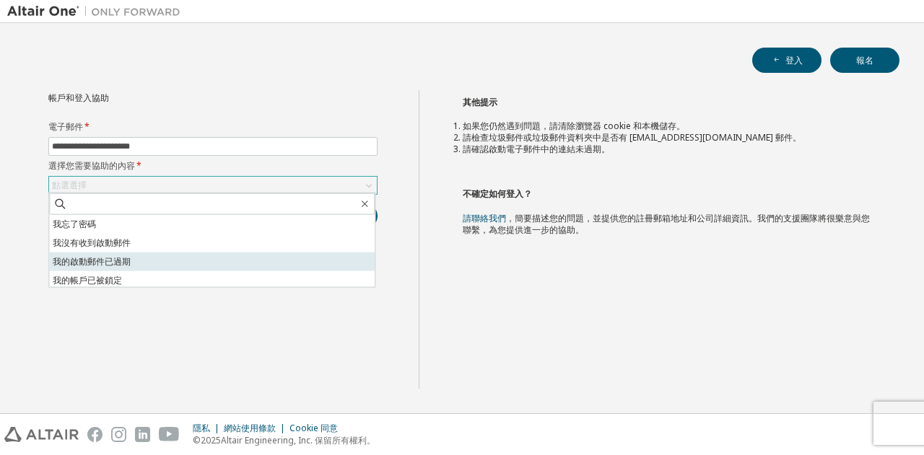
click at [85, 258] on font "我的啟動郵件已過期" at bounding box center [92, 262] width 78 height 12
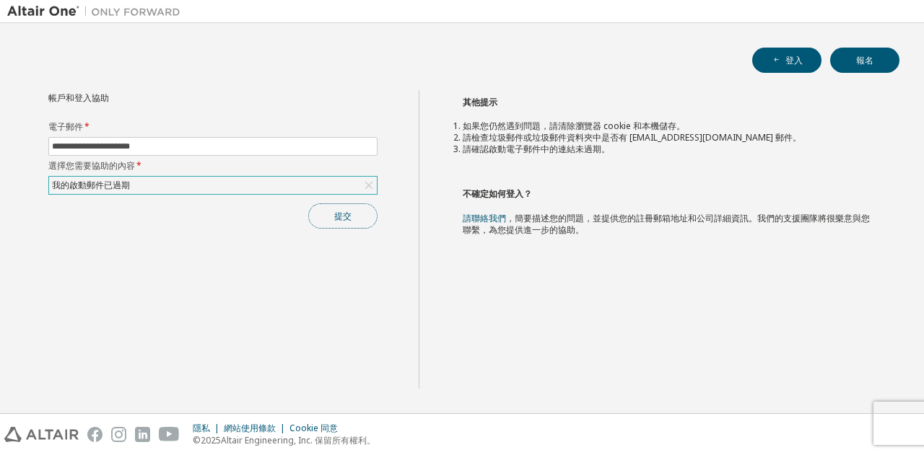
click at [345, 210] on font "提交" at bounding box center [342, 216] width 17 height 12
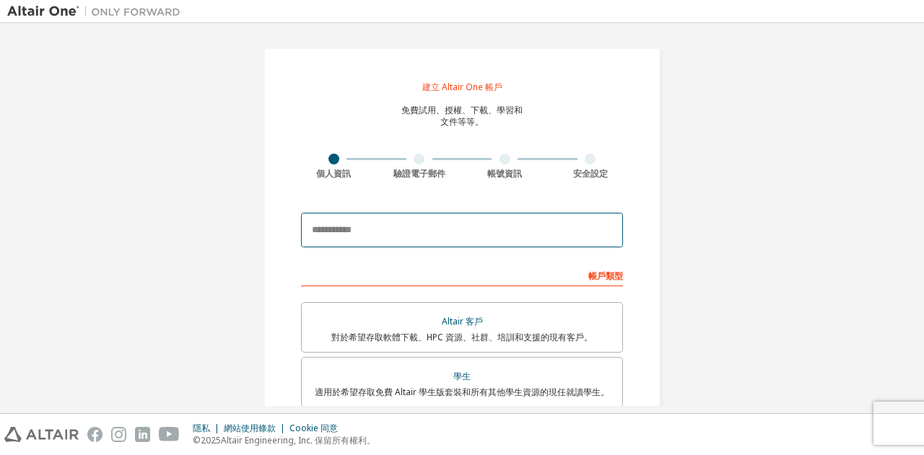
click at [388, 228] on input "email" at bounding box center [462, 230] width 322 height 35
type input "**********"
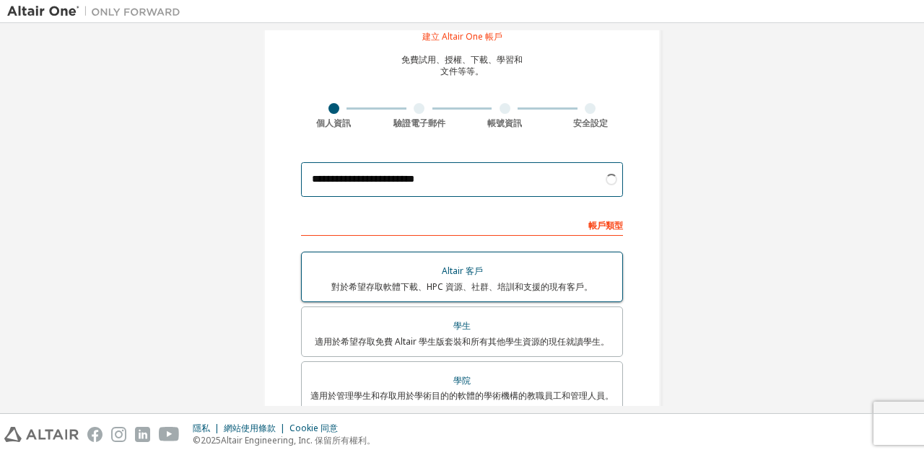
scroll to position [72, 0]
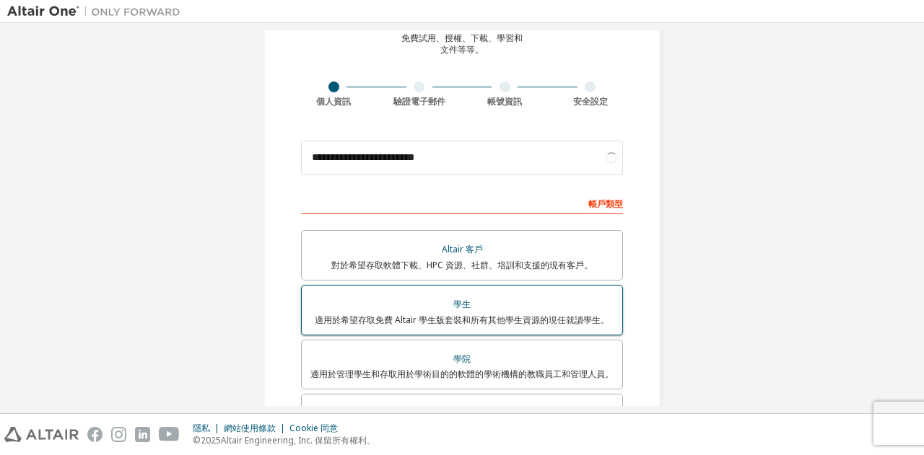
click at [475, 303] on div "學生" at bounding box center [461, 305] width 303 height 20
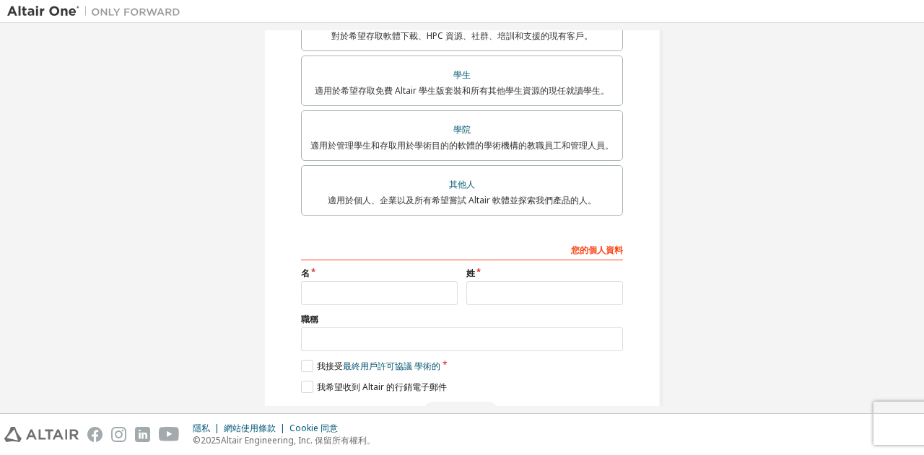
scroll to position [361, 0]
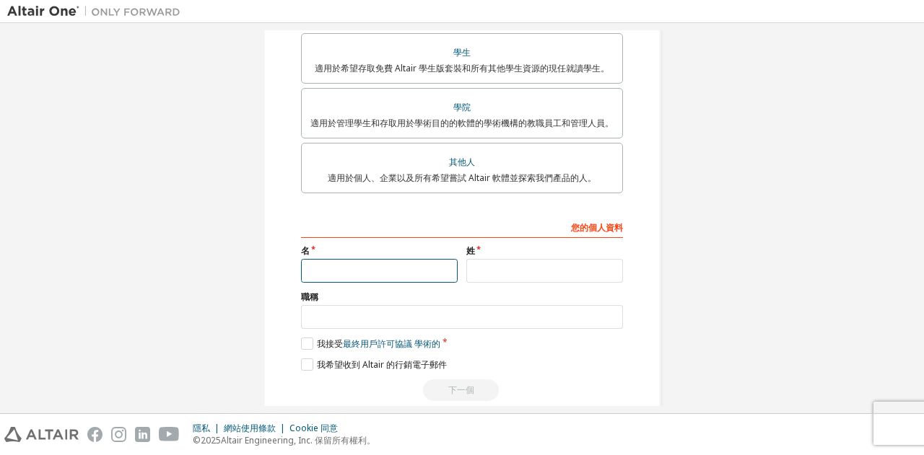
click at [411, 262] on input "text" at bounding box center [379, 271] width 157 height 24
type input "*"
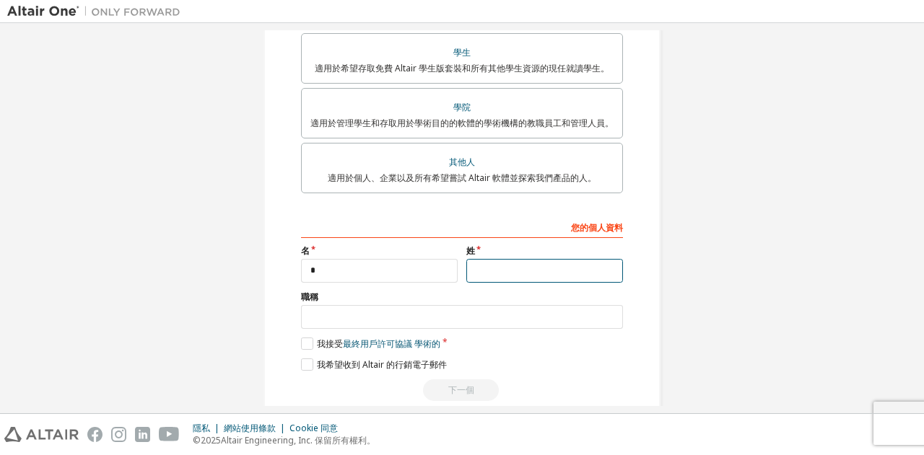
click at [507, 269] on input "text" at bounding box center [544, 271] width 157 height 24
type input "*"
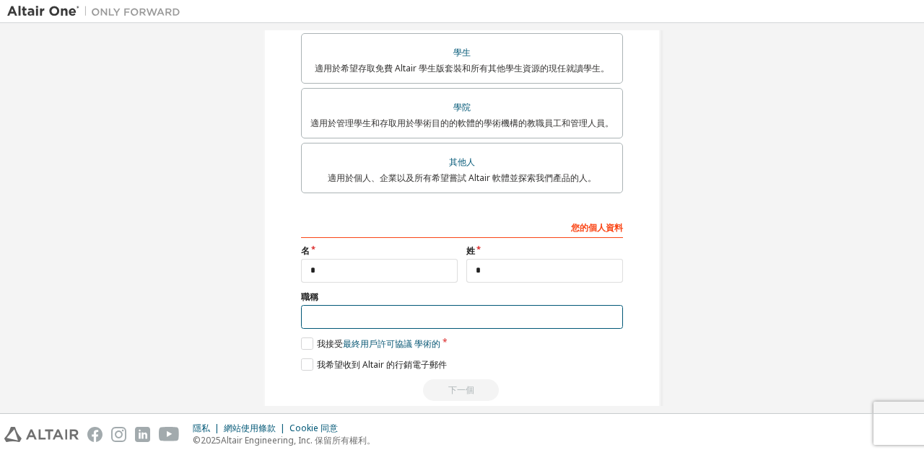
click at [381, 321] on input "text" at bounding box center [462, 317] width 322 height 24
type input "**"
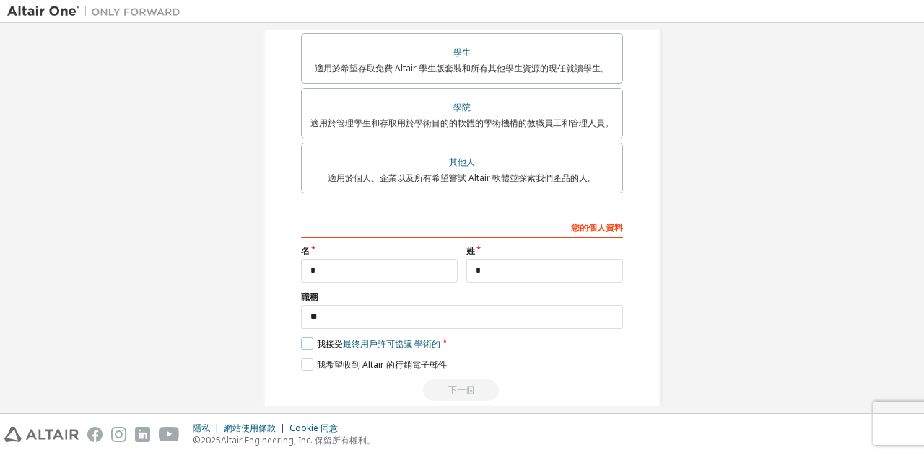
click at [305, 345] on label "我接受 最終用戶許可協議 學術的" at bounding box center [370, 344] width 139 height 12
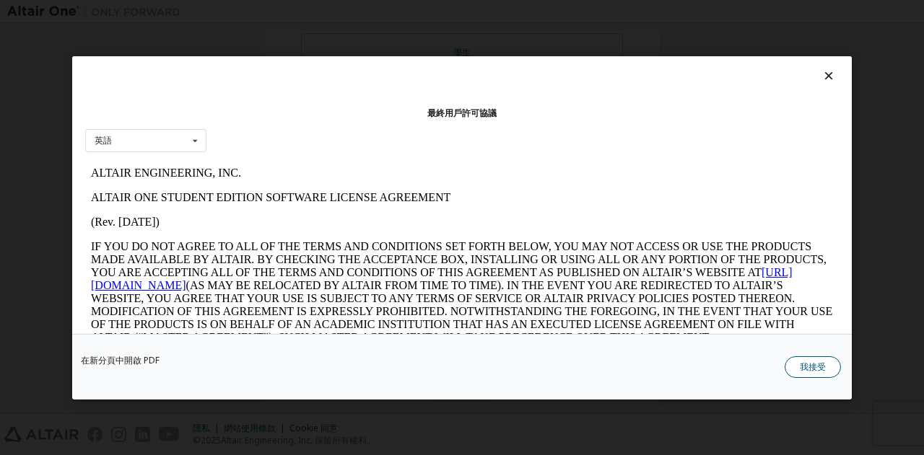
scroll to position [0, 0]
click at [814, 369] on font "我接受" at bounding box center [813, 366] width 26 height 12
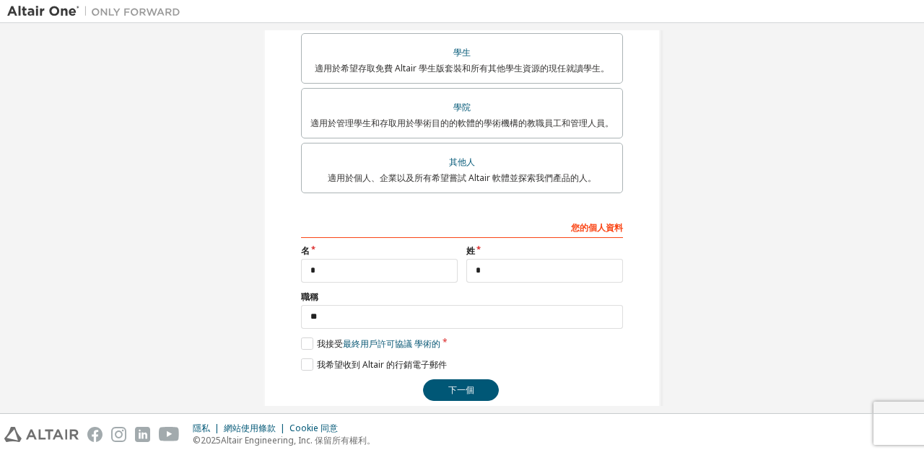
scroll to position [72, 0]
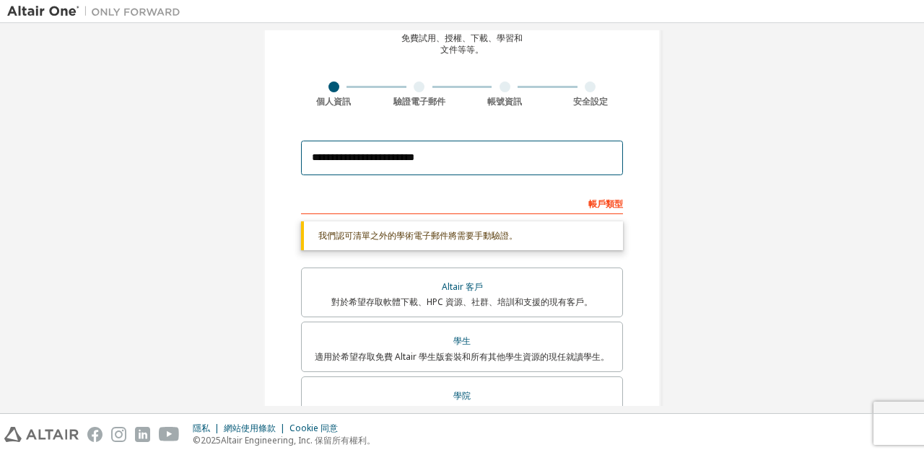
click at [461, 160] on input "**********" at bounding box center [462, 158] width 322 height 35
type input "**********"
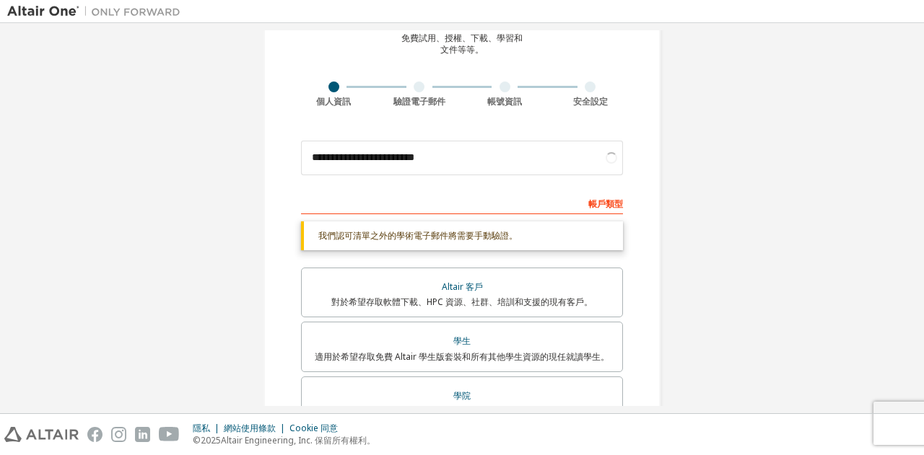
click at [506, 211] on div "帳戶類型" at bounding box center [462, 202] width 322 height 23
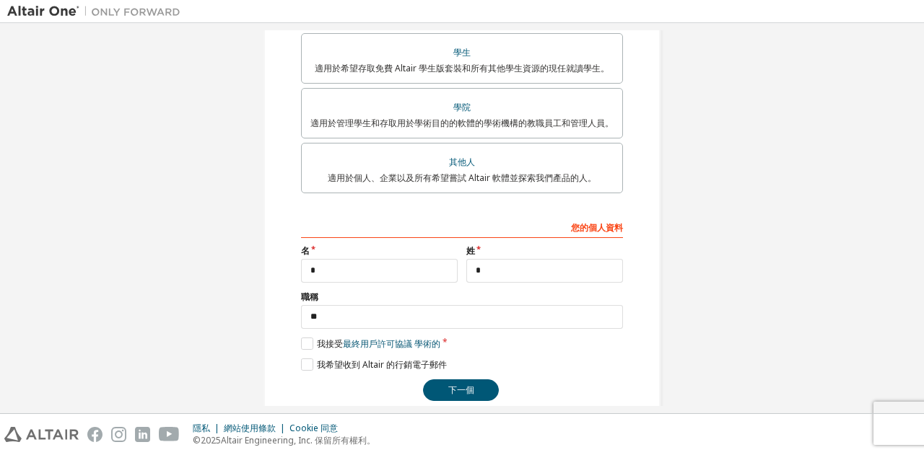
scroll to position [384, 0]
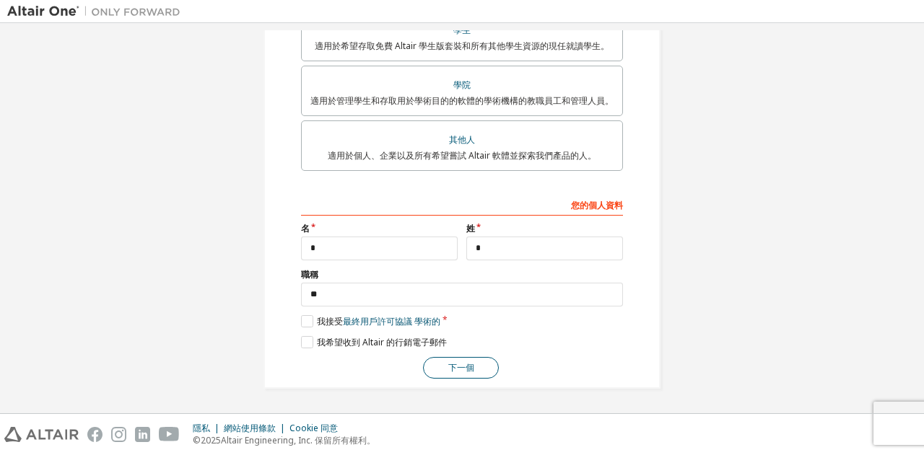
click at [448, 366] on font "下一個" at bounding box center [461, 368] width 26 height 12
